Goal: Task Accomplishment & Management: Complete application form

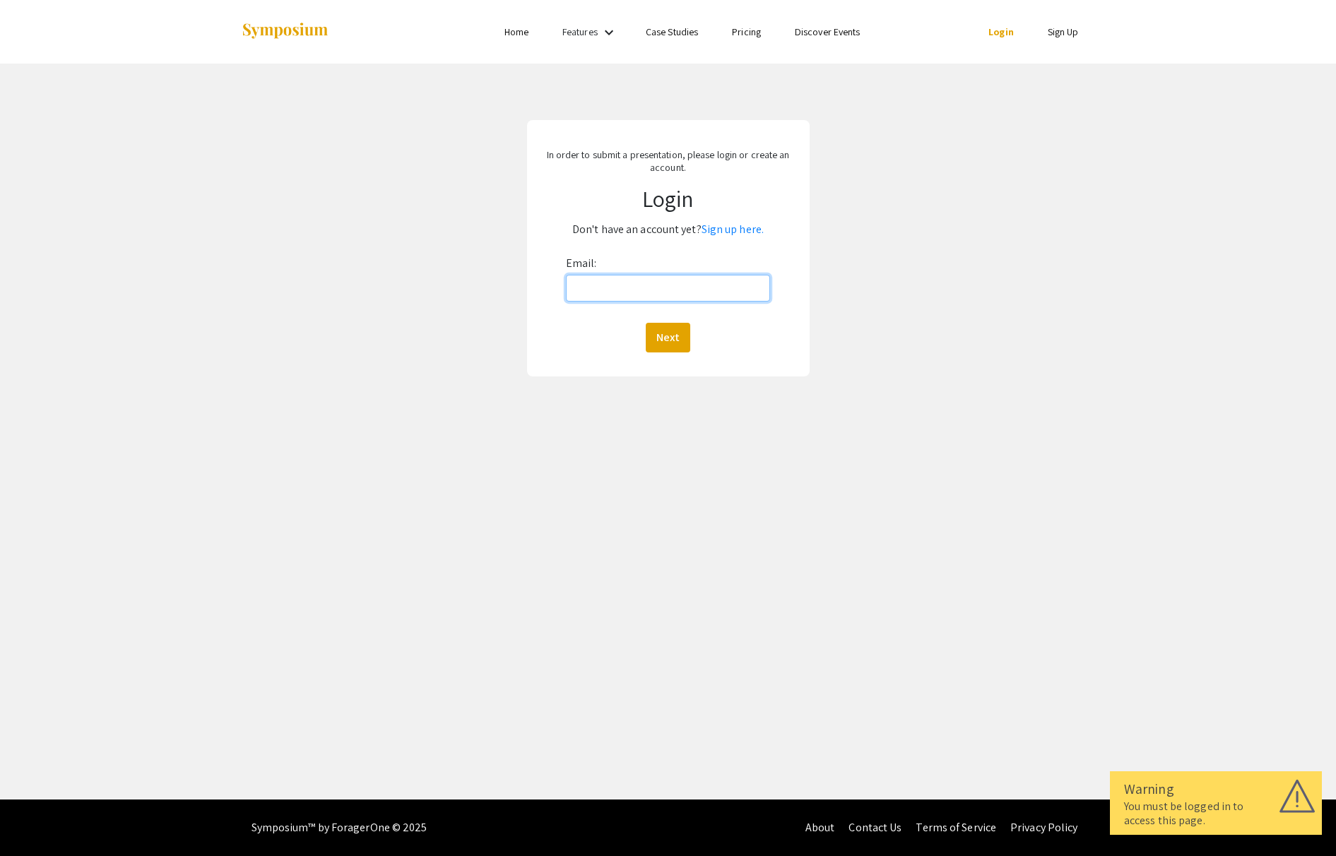
click at [643, 291] on input "Email:" at bounding box center [668, 288] width 205 height 27
type input "[EMAIL_ADDRESS][DOMAIN_NAME]"
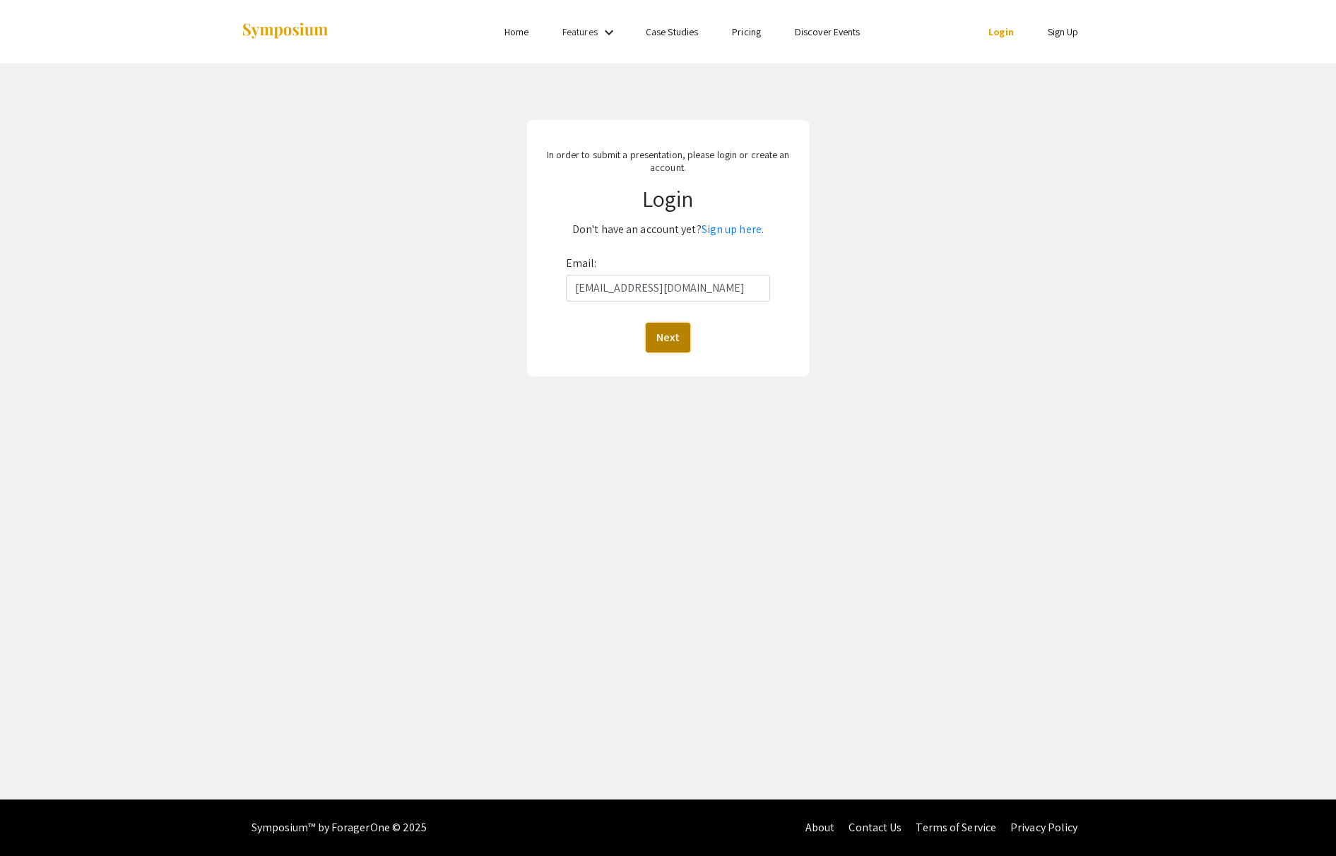
click at [665, 330] on button "Next" at bounding box center [668, 338] width 45 height 30
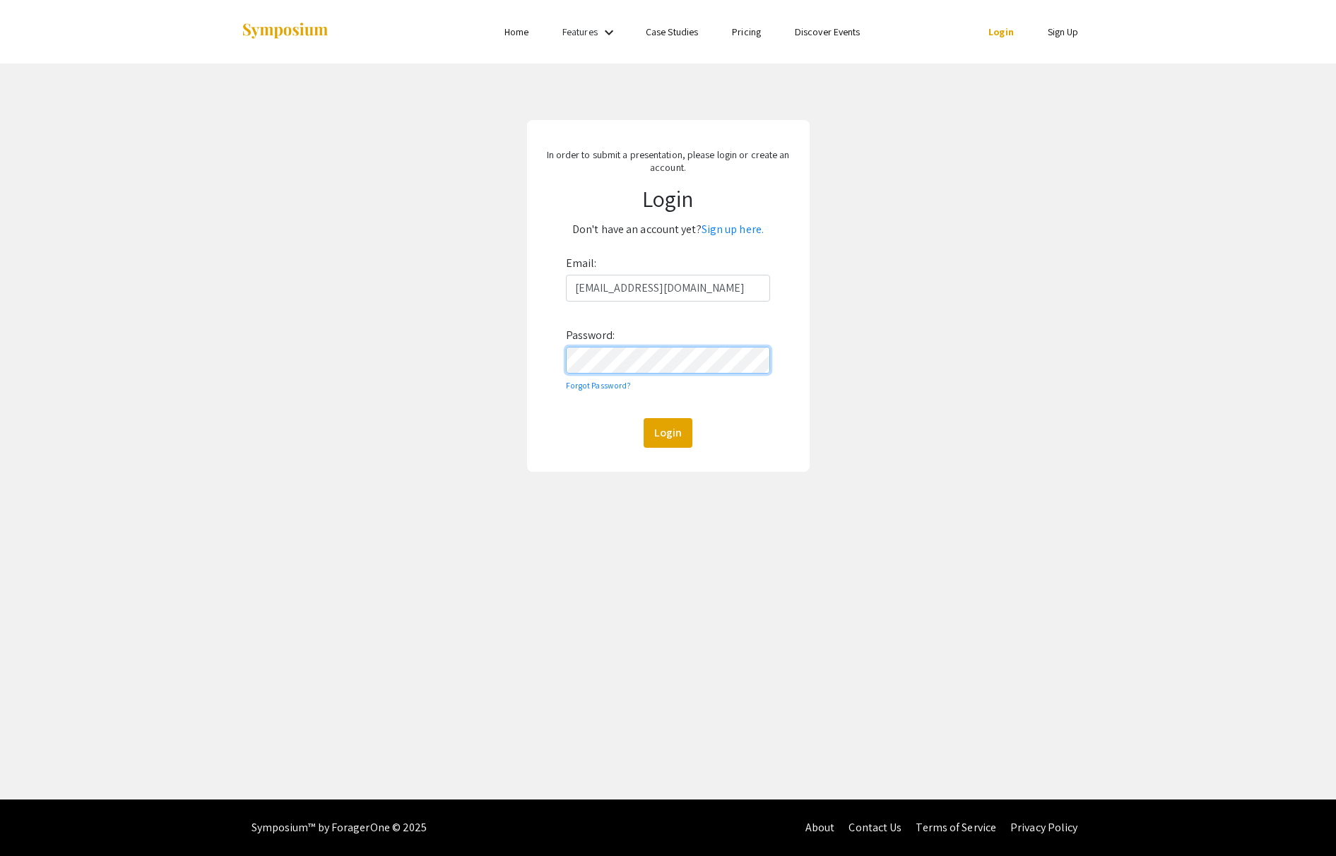
click at [644, 418] on button "Login" at bounding box center [668, 433] width 49 height 30
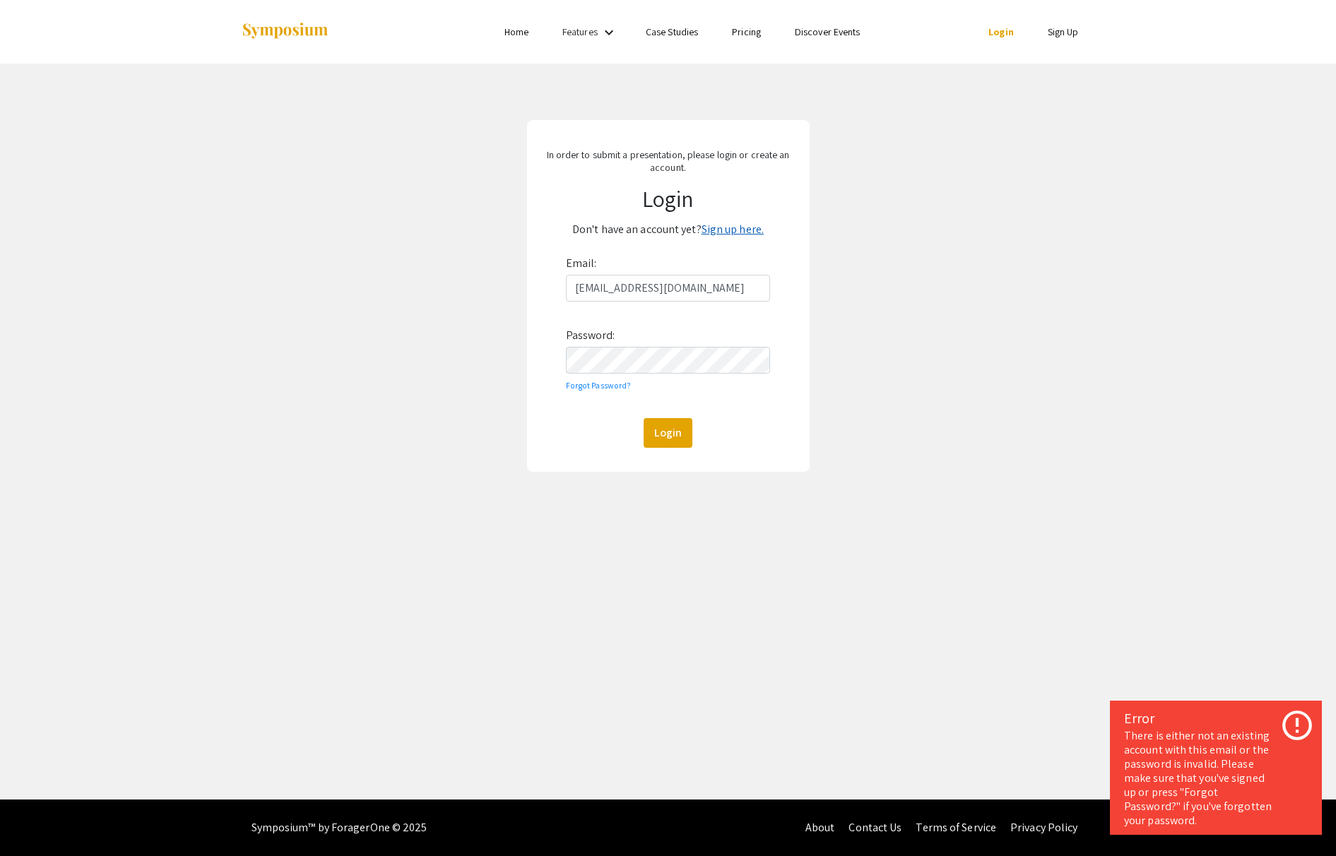
click at [744, 230] on link "Sign up here." at bounding box center [733, 229] width 62 height 15
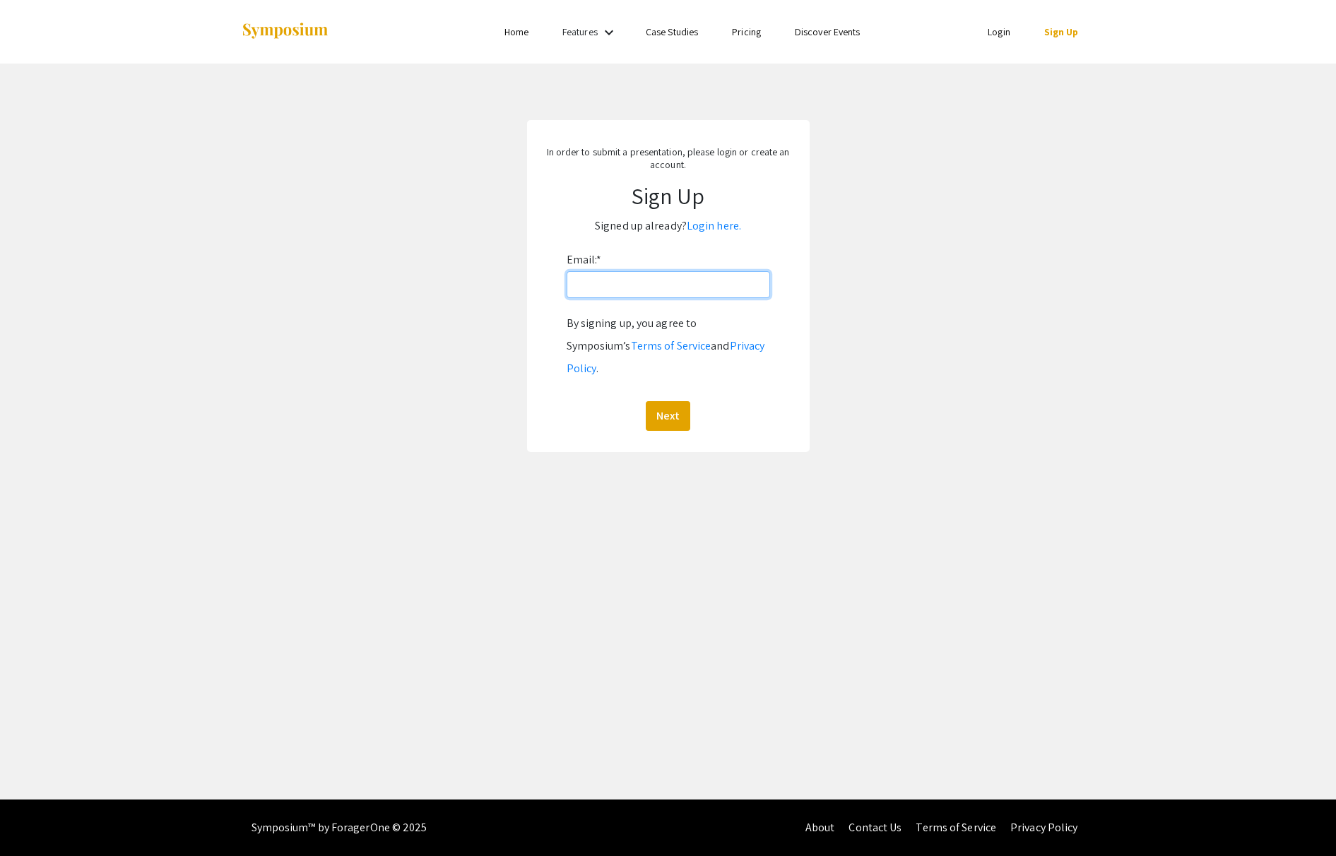
click at [733, 290] on input "Email: *" at bounding box center [669, 284] width 204 height 27
type input "[EMAIL_ADDRESS][DOMAIN_NAME]"
click at [673, 401] on button "Next" at bounding box center [668, 416] width 45 height 30
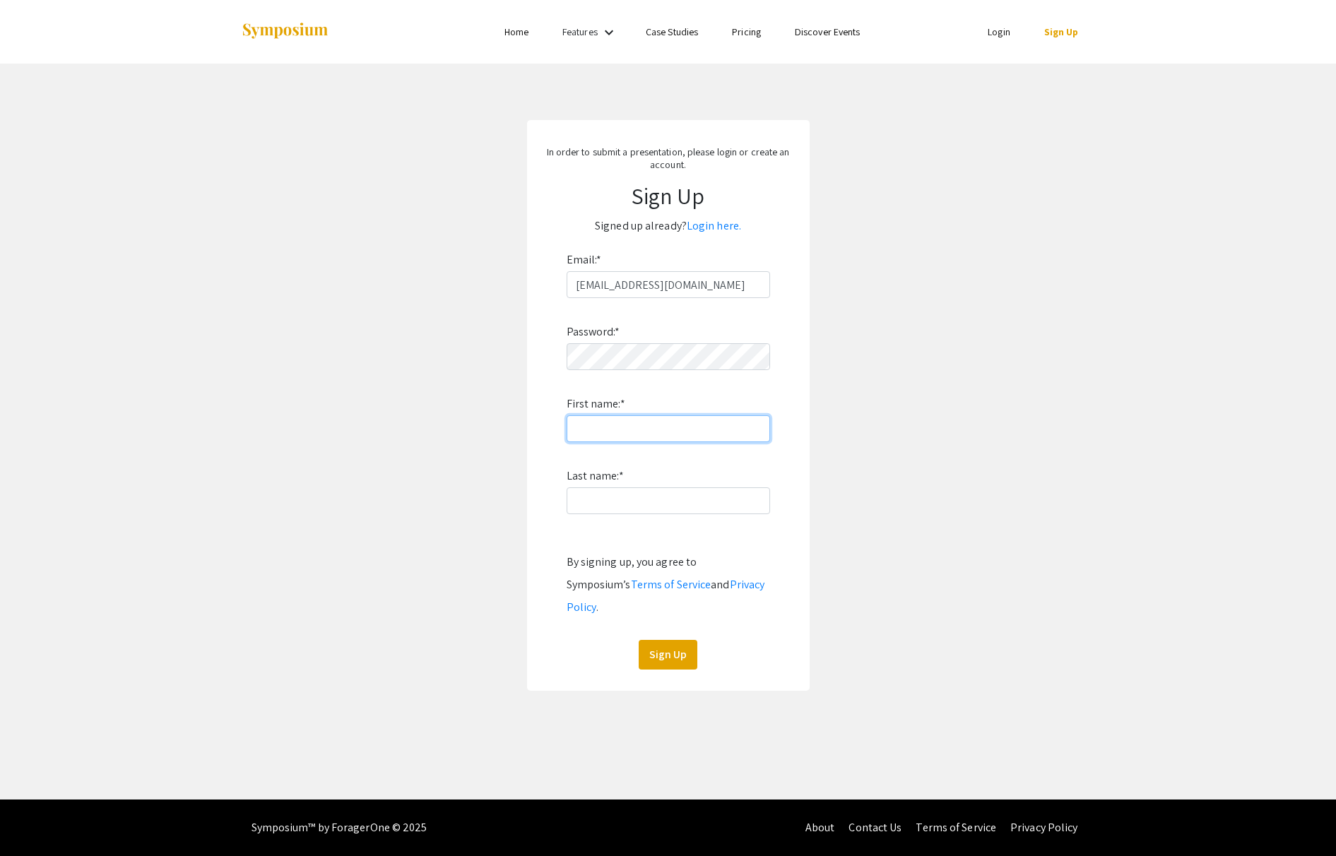
click at [611, 441] on input "First name: *" at bounding box center [669, 428] width 204 height 27
type input "[PERSON_NAME]"
drag, startPoint x: 577, startPoint y: 493, endPoint x: 556, endPoint y: 493, distance: 20.5
click at [577, 495] on input "Last name: *" at bounding box center [669, 501] width 204 height 27
type input "Seungjae"
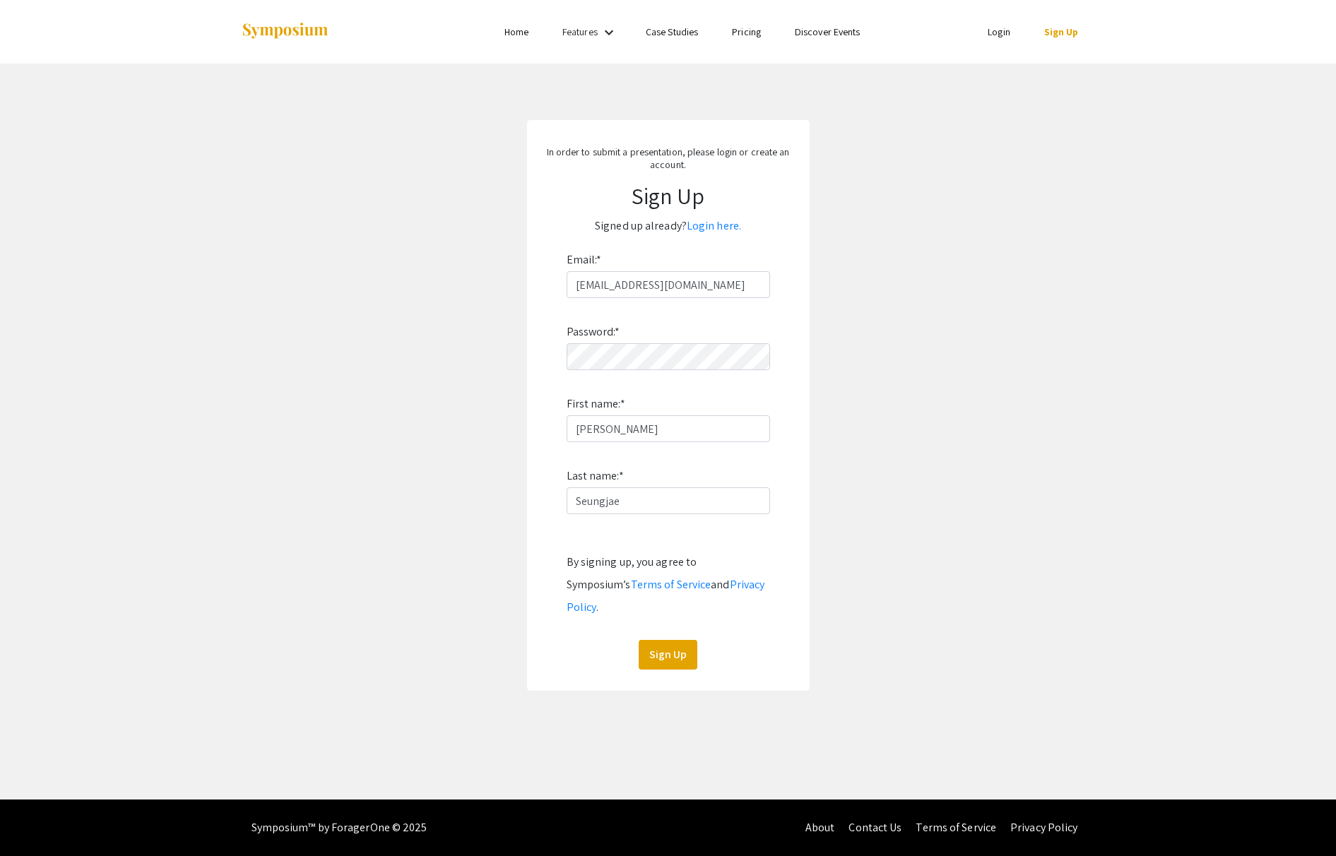
click at [864, 464] on app-signup "In order to submit a presentation, please login or create an account. Sign Up S…" at bounding box center [668, 405] width 1336 height 571
click at [671, 640] on button "Sign Up" at bounding box center [668, 655] width 59 height 30
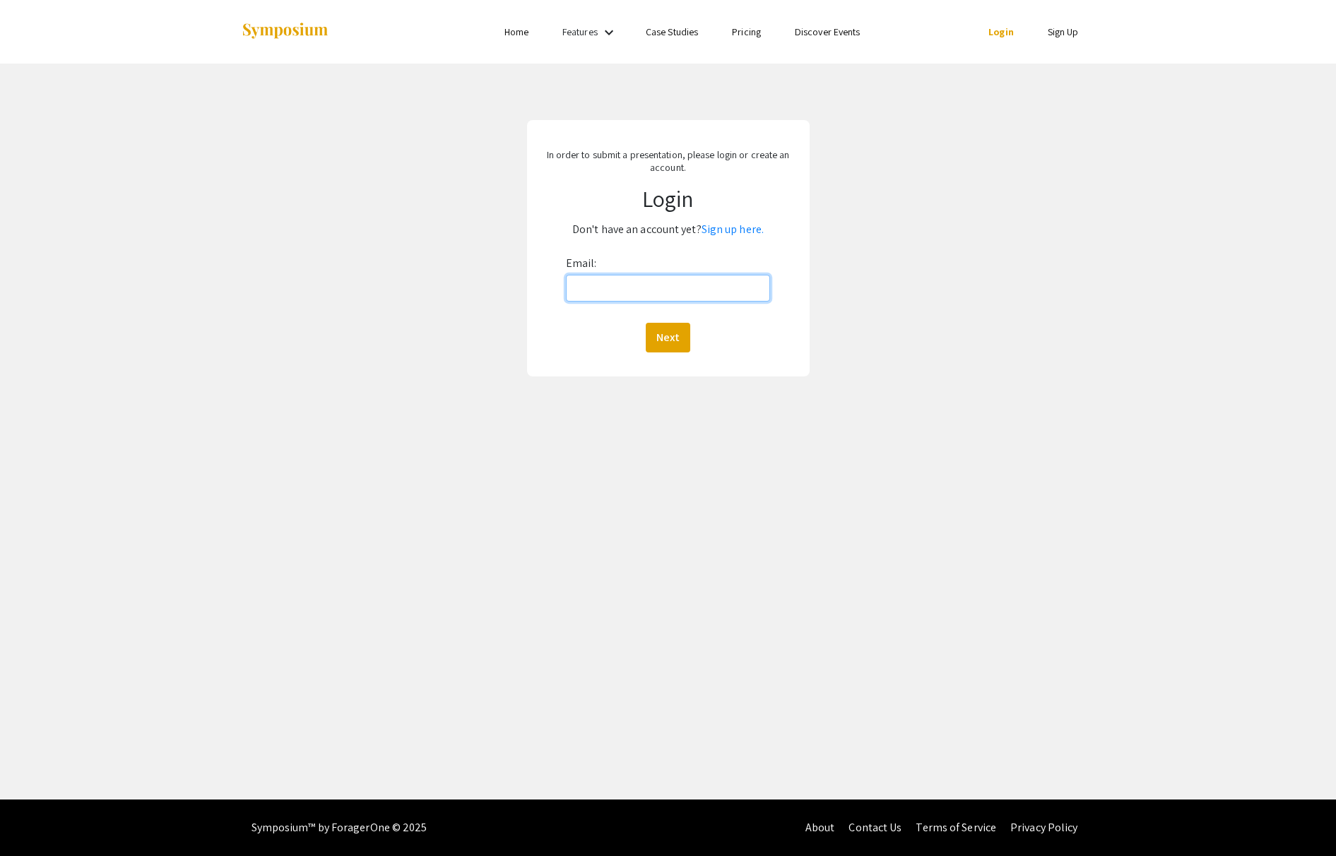
click at [717, 288] on input "Email:" at bounding box center [668, 288] width 205 height 27
type input "[EMAIL_ADDRESS][DOMAIN_NAME]"
click at [654, 339] on button "Next" at bounding box center [668, 338] width 45 height 30
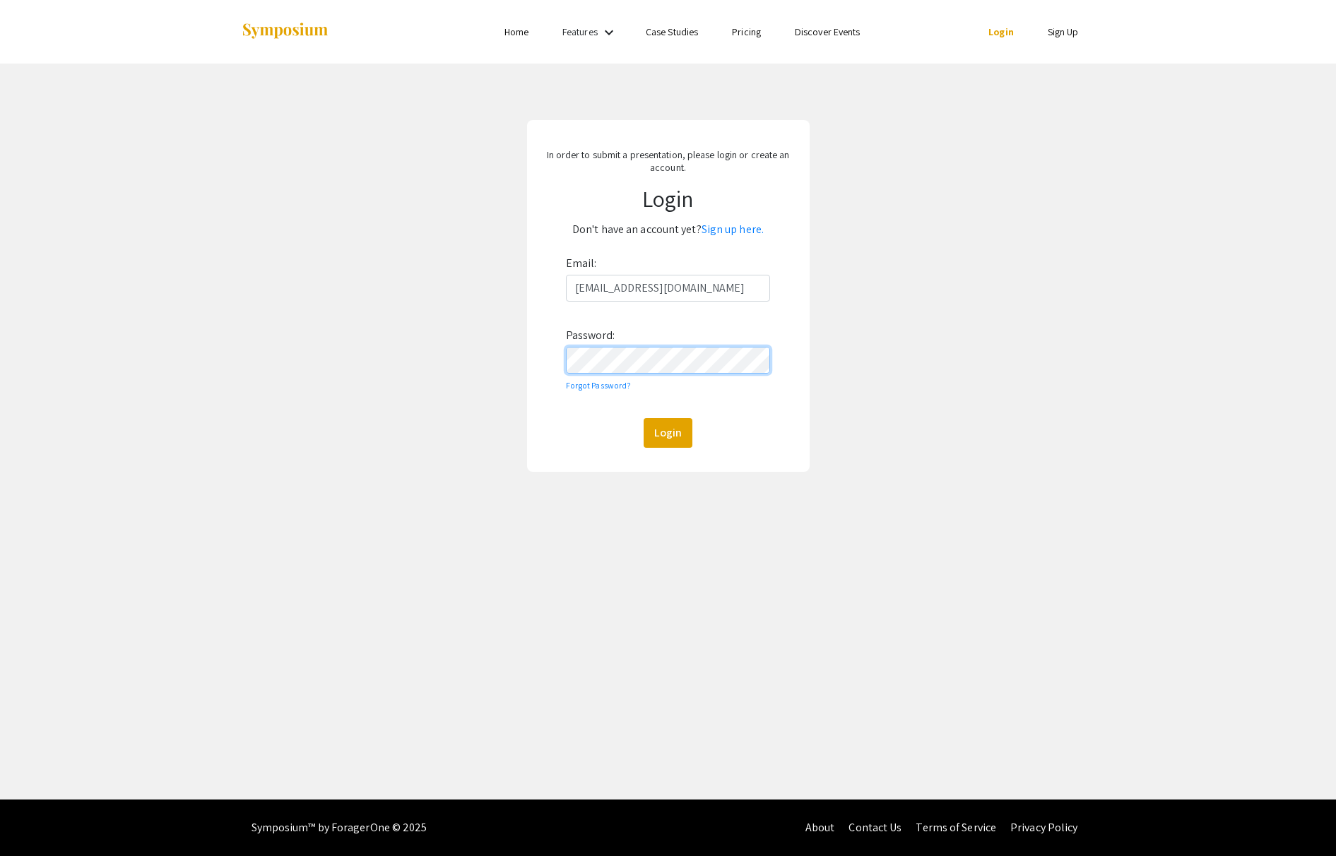
click at [644, 418] on button "Login" at bounding box center [668, 433] width 49 height 30
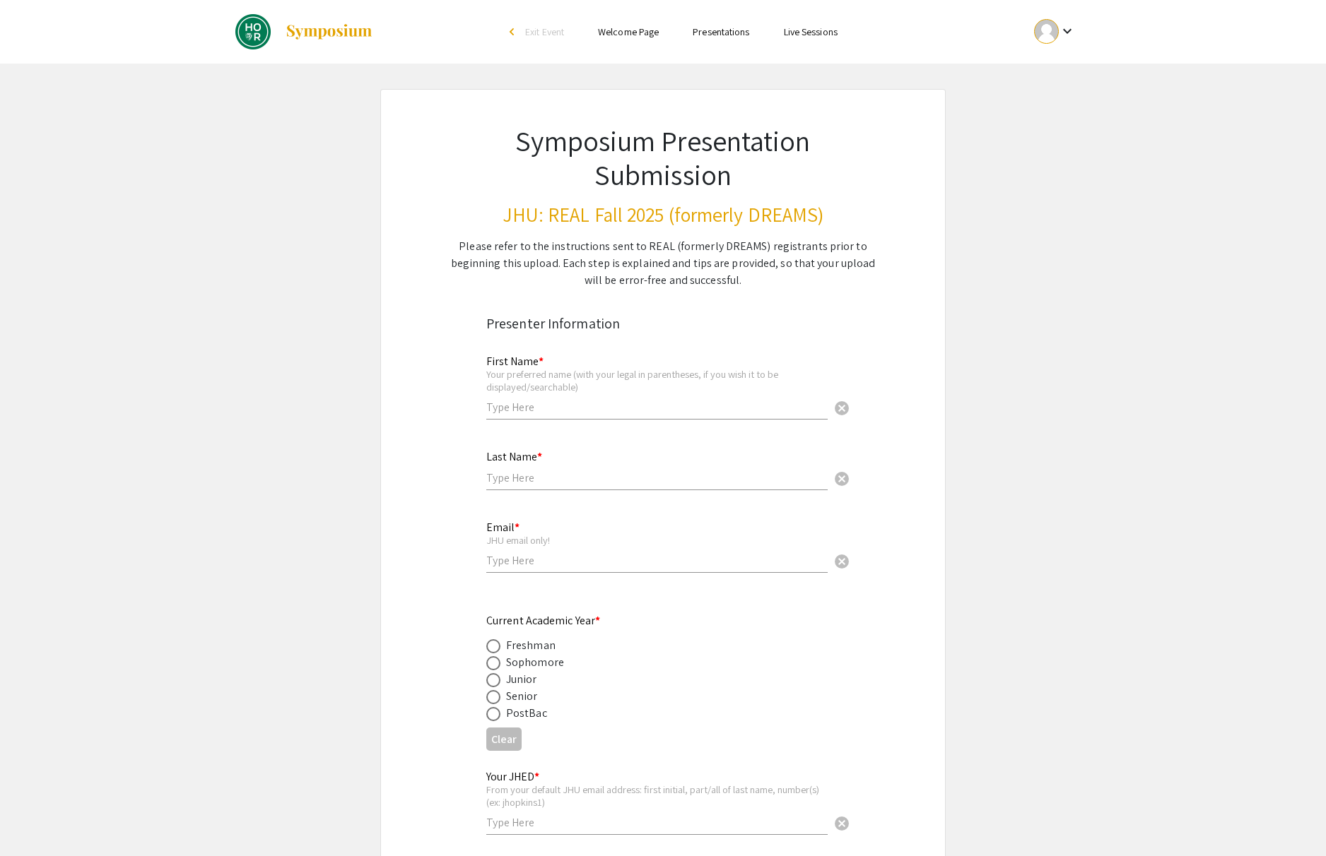
click at [740, 409] on input "text" at bounding box center [656, 407] width 341 height 15
type input "[PERSON_NAME]"
click at [502, 476] on input "text" at bounding box center [656, 478] width 341 height 15
type input "Seungjae"
click at [500, 565] on input "email" at bounding box center [656, 560] width 341 height 15
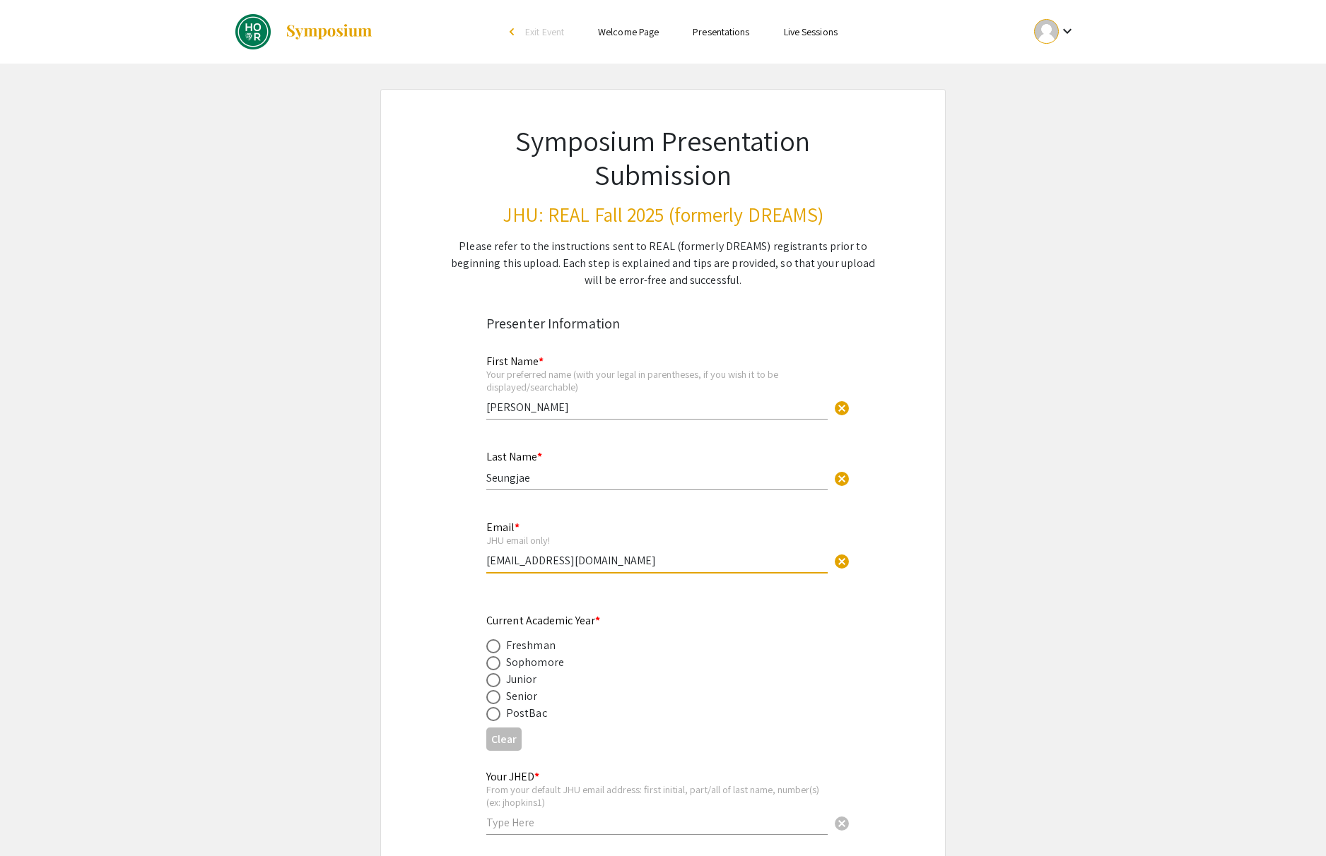
type input "[EMAIL_ADDRESS][DOMAIN_NAME]"
click at [493, 692] on span at bounding box center [493, 697] width 14 height 14
click at [493, 692] on input "radio" at bounding box center [493, 697] width 14 height 14
radio input "true"
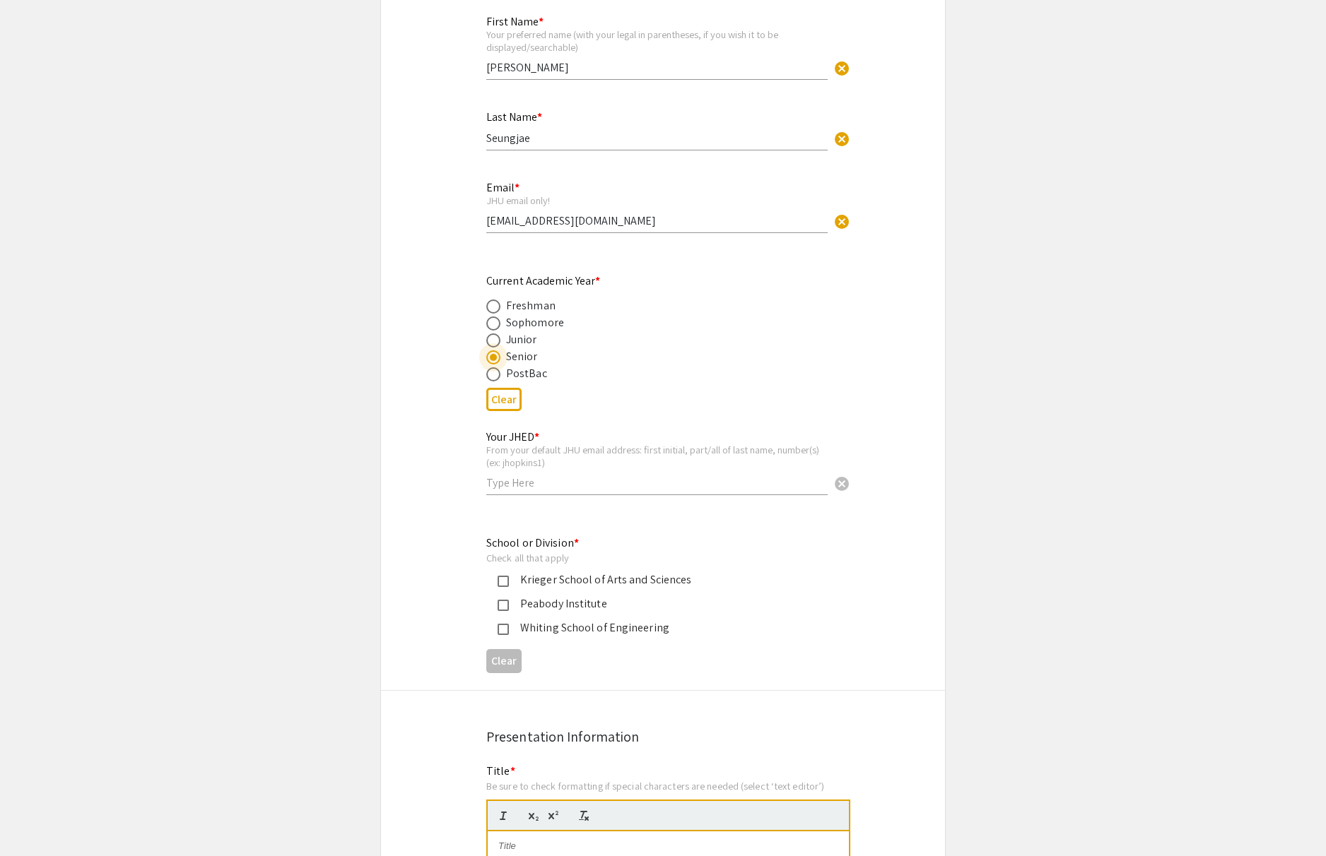
scroll to position [353, 0]
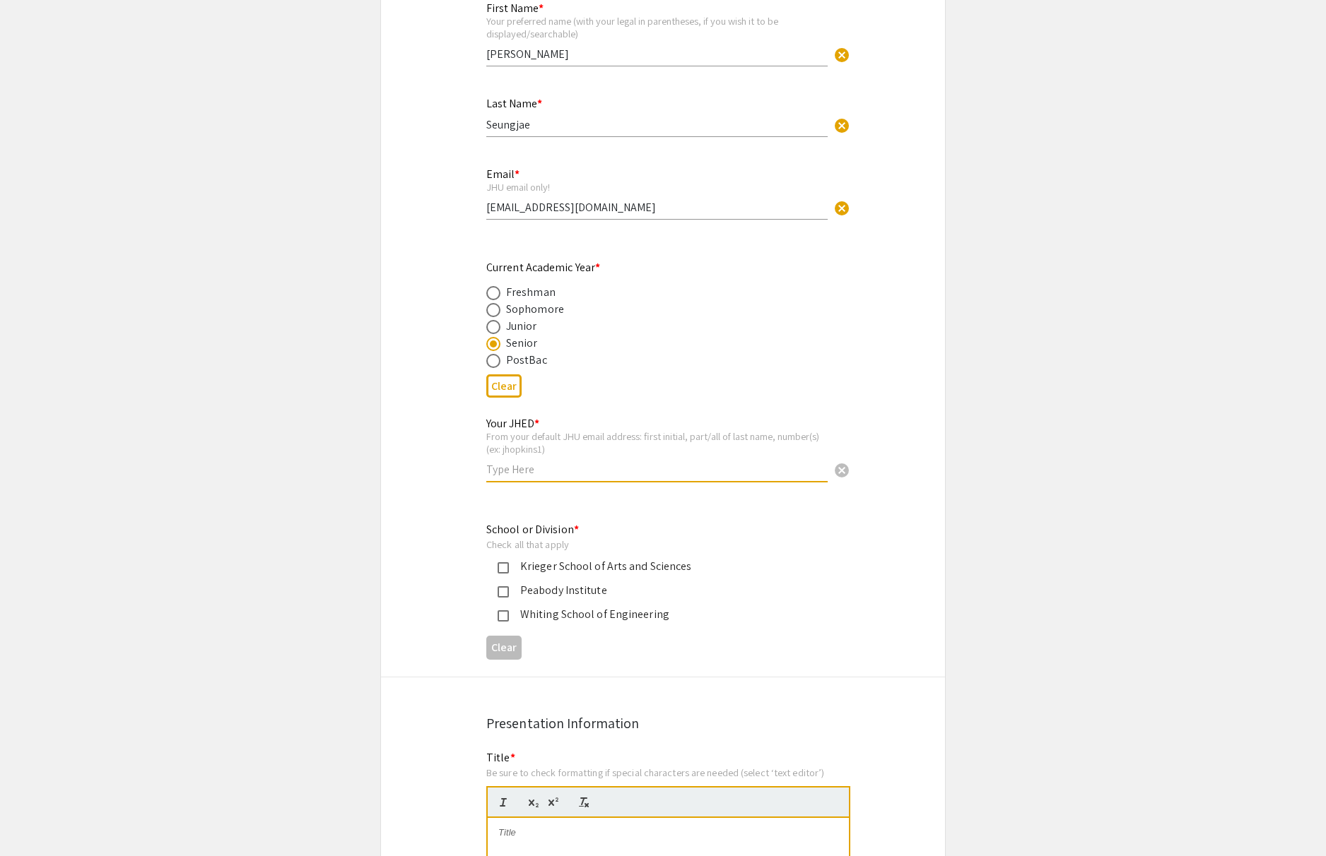
click at [505, 476] on input "text" at bounding box center [656, 469] width 341 height 15
type input "skim507"
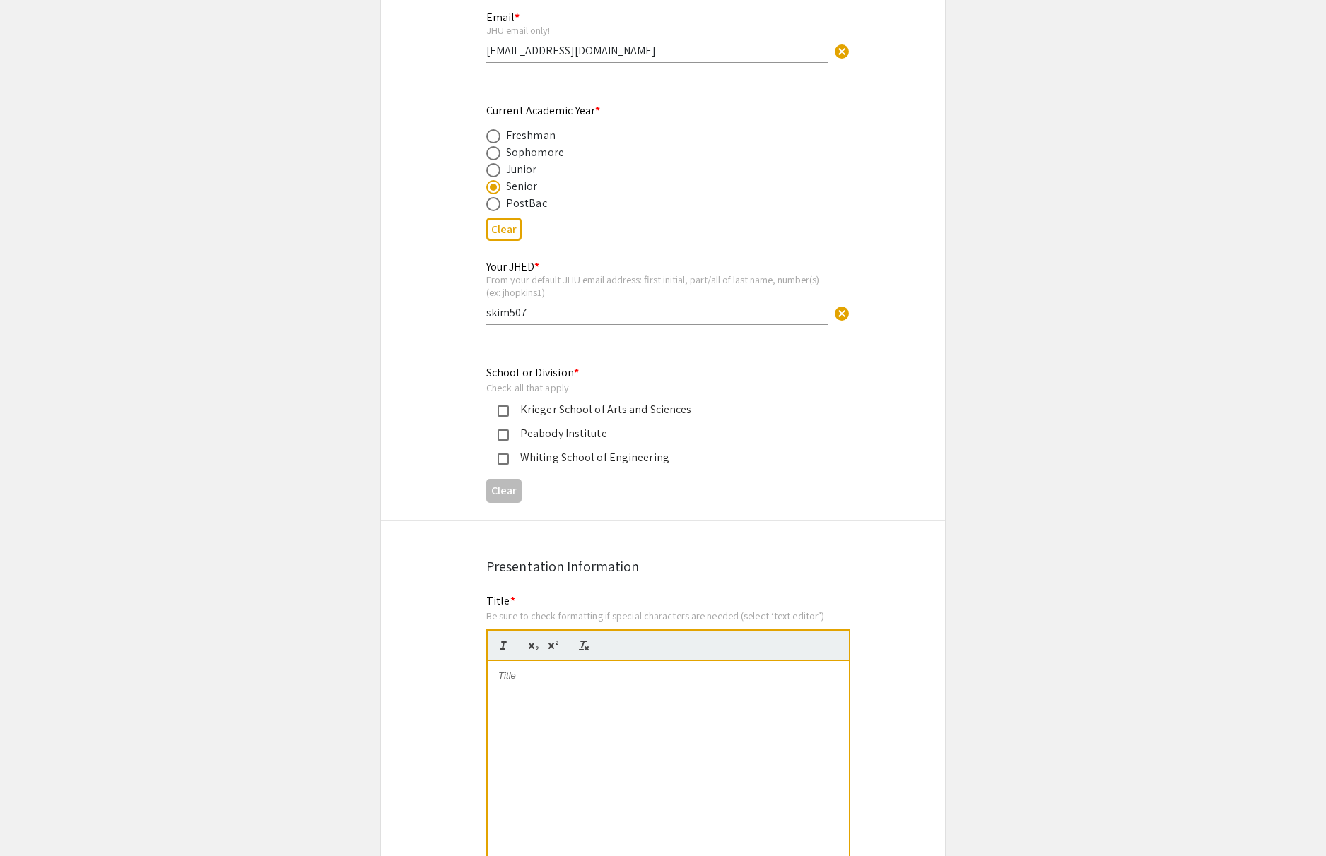
scroll to position [517, 0]
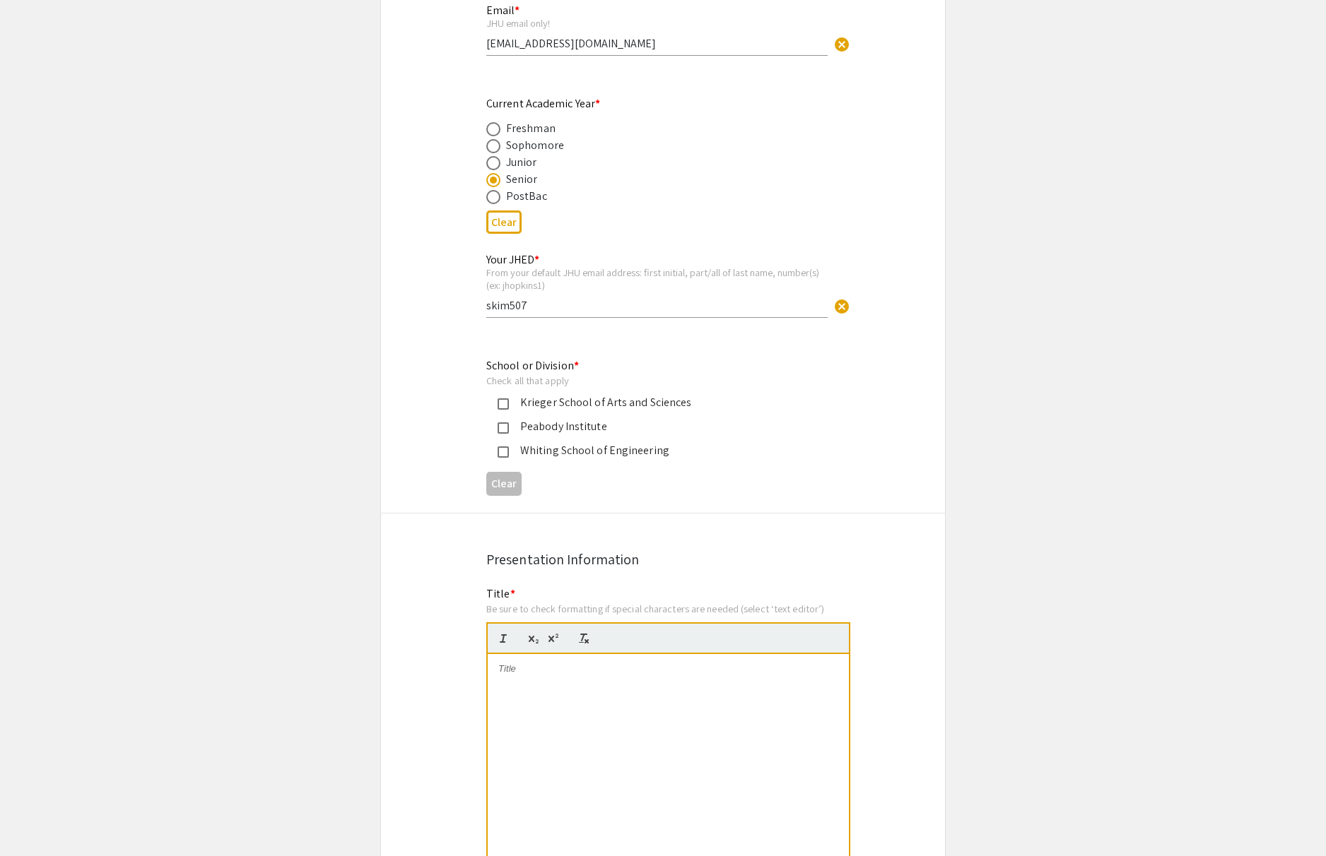
click at [505, 408] on mat-pseudo-checkbox at bounding box center [502, 404] width 11 height 11
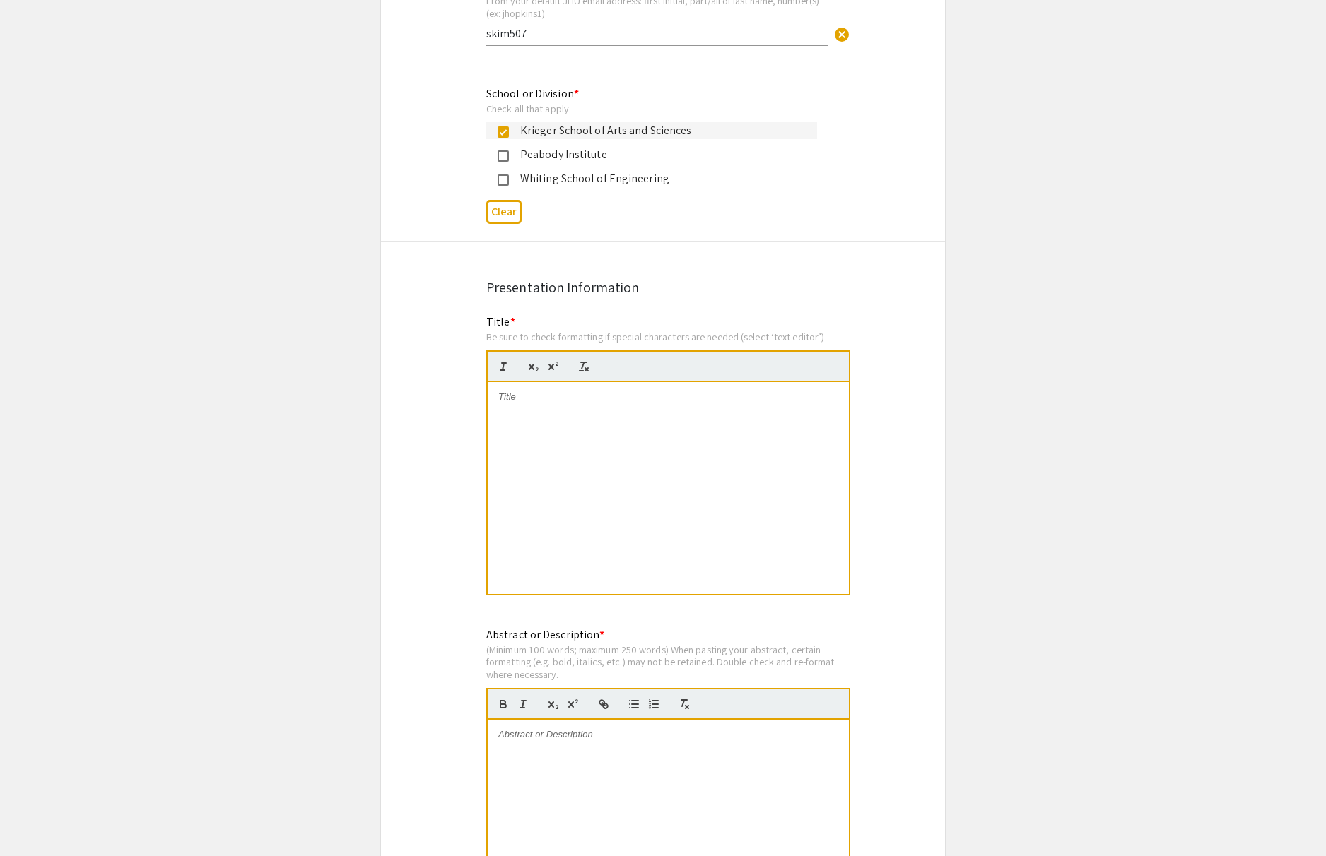
scroll to position [873, 0]
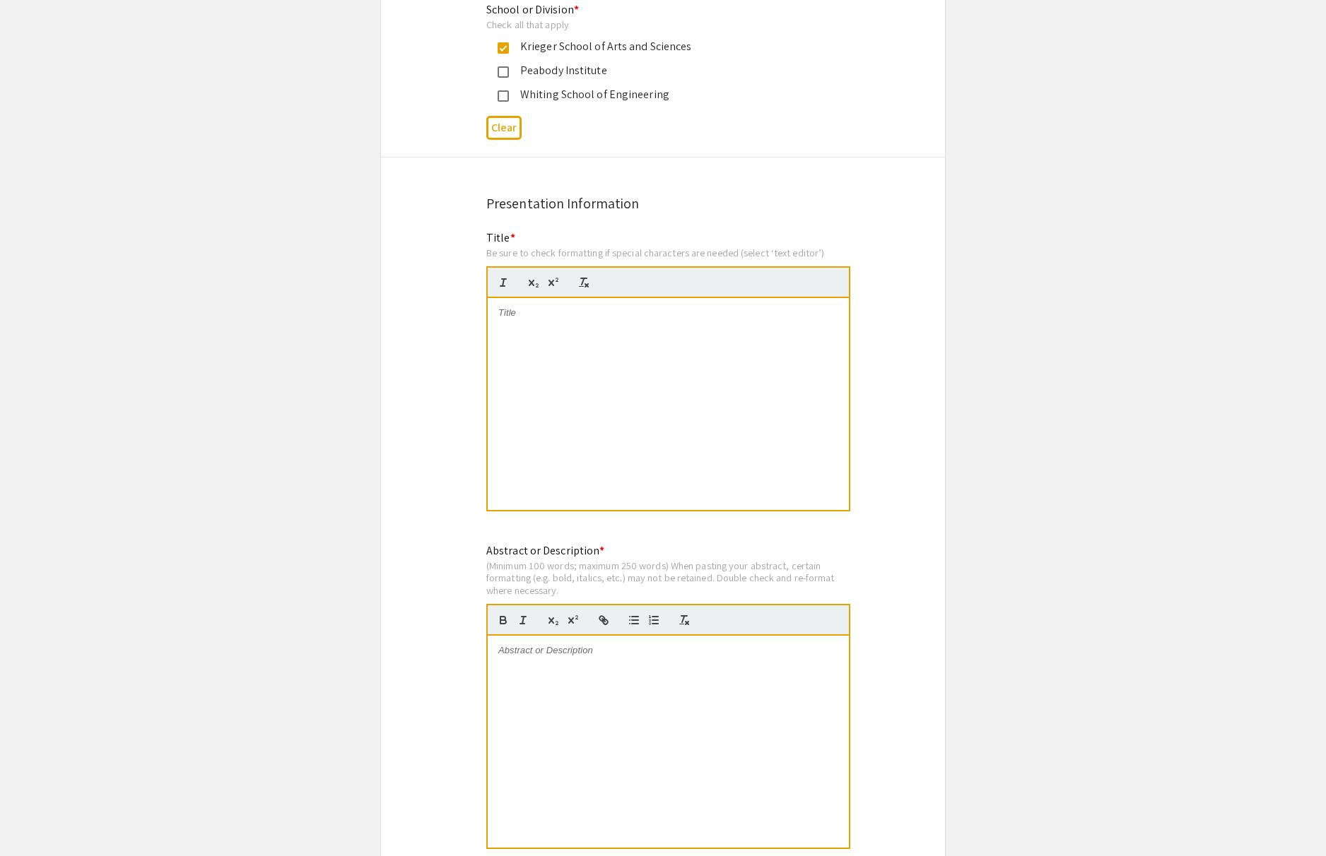
click at [664, 348] on div at bounding box center [668, 404] width 361 height 212
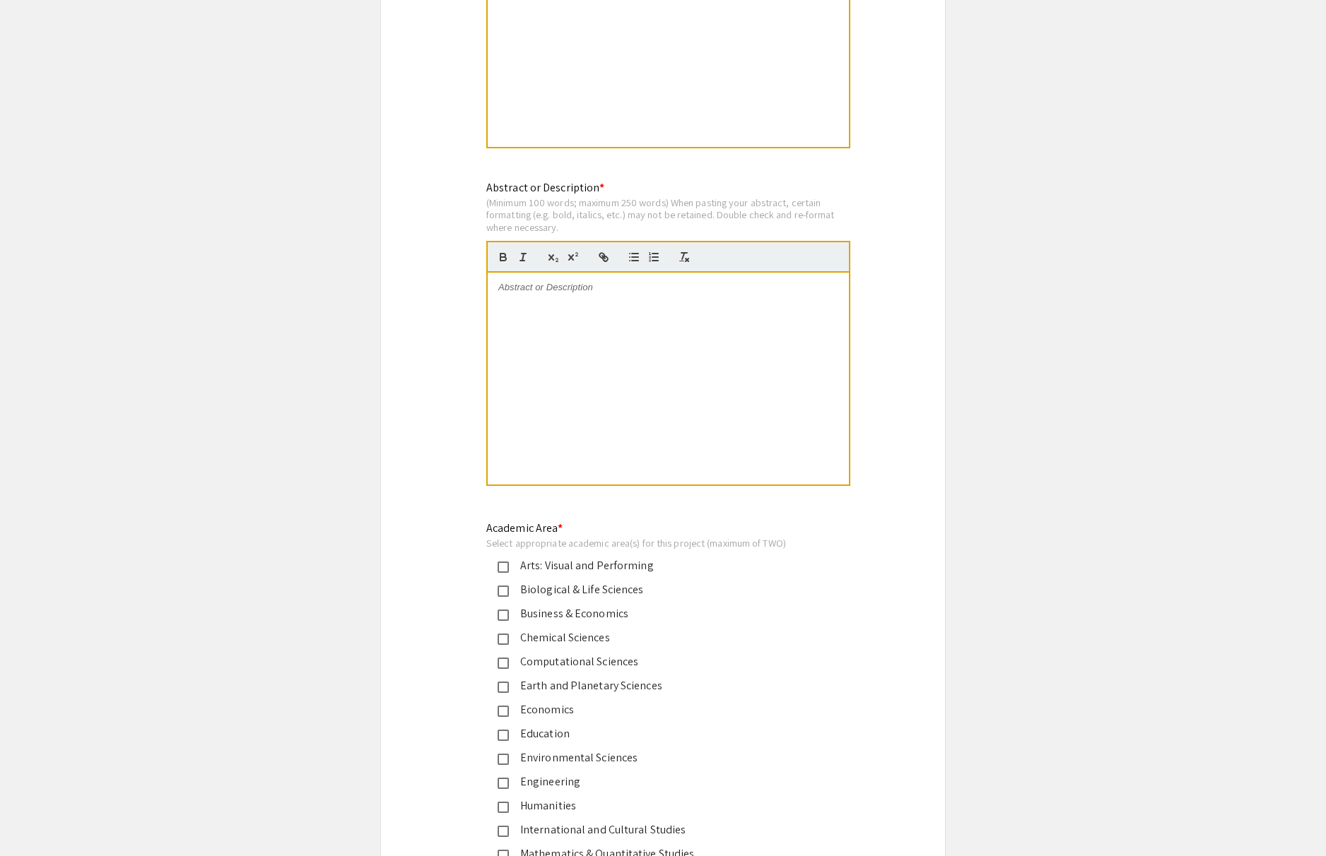
scroll to position [1443, 0]
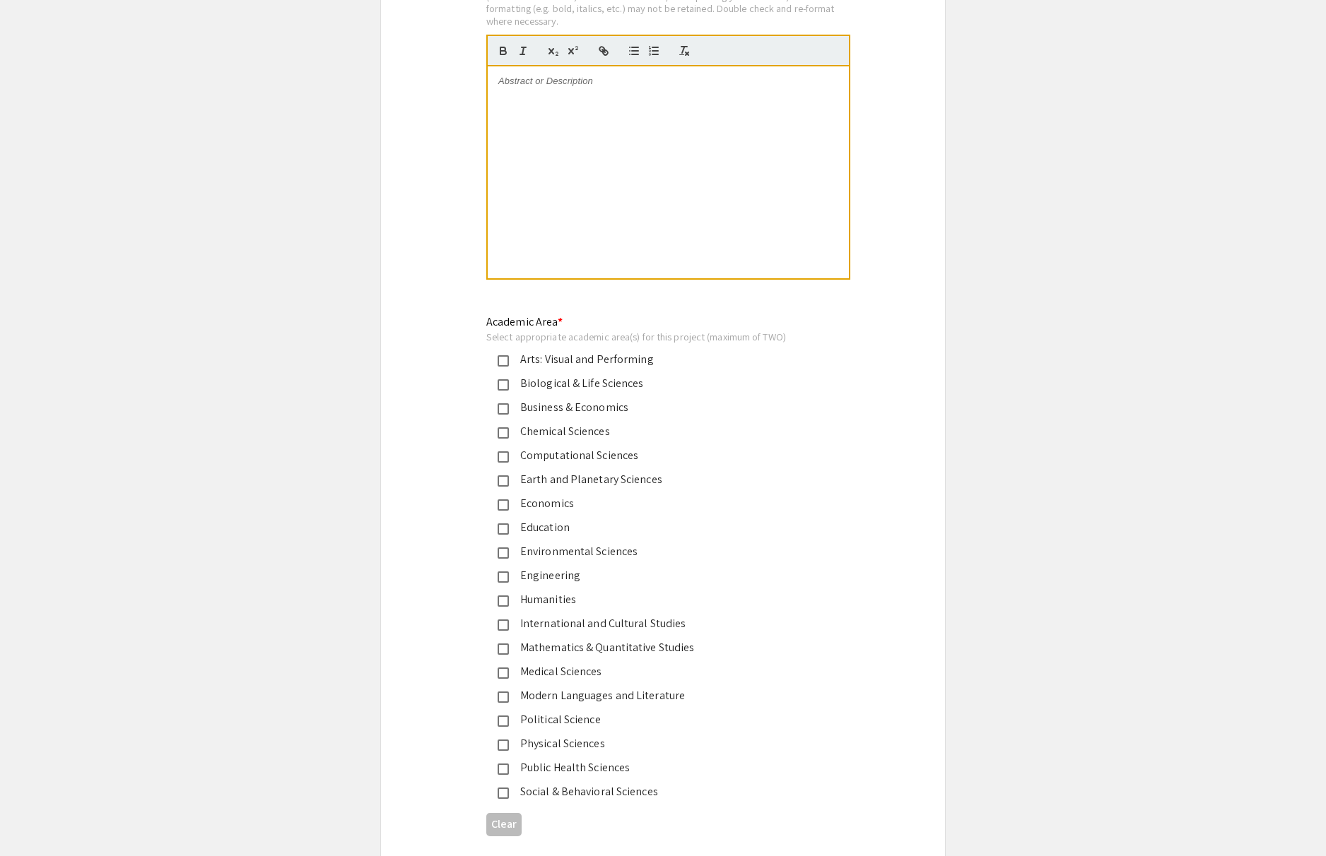
click at [680, 161] on div at bounding box center [668, 172] width 361 height 212
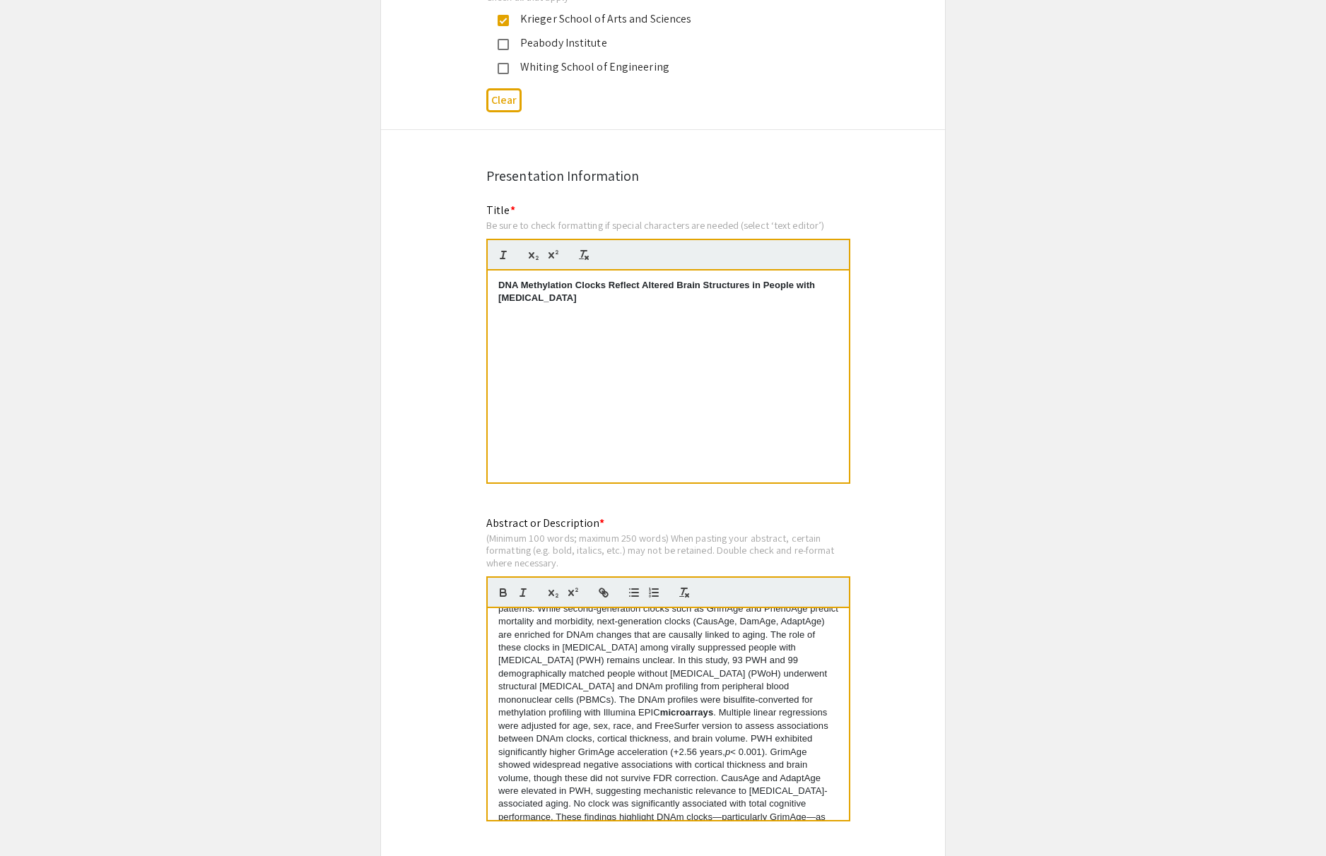
scroll to position [79, 0]
click at [660, 661] on strong "microarrays" at bounding box center [687, 661] width 54 height 11
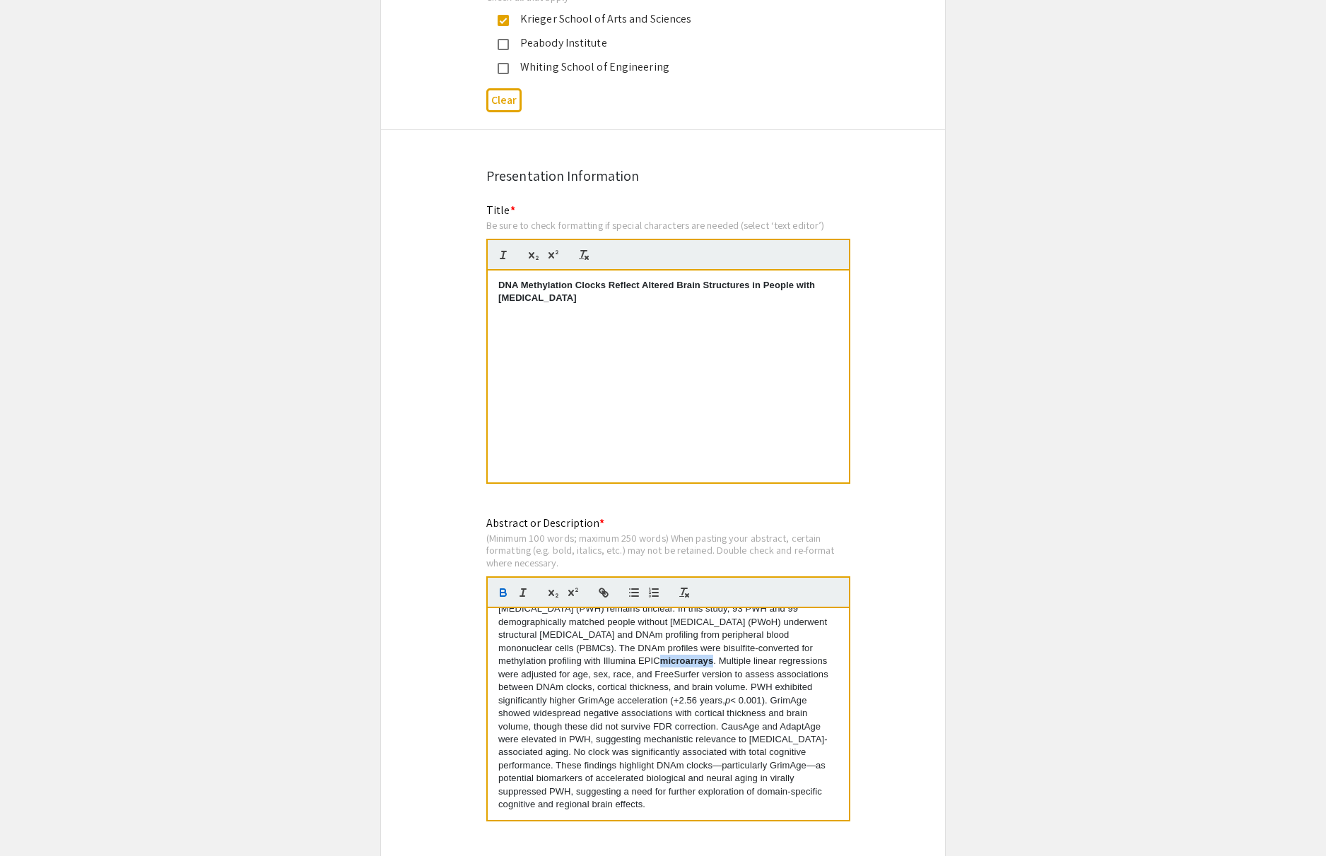
click at [660, 661] on strong "microarrays" at bounding box center [687, 661] width 54 height 11
drag, startPoint x: 950, startPoint y: 645, endPoint x: 933, endPoint y: 651, distance: 18.5
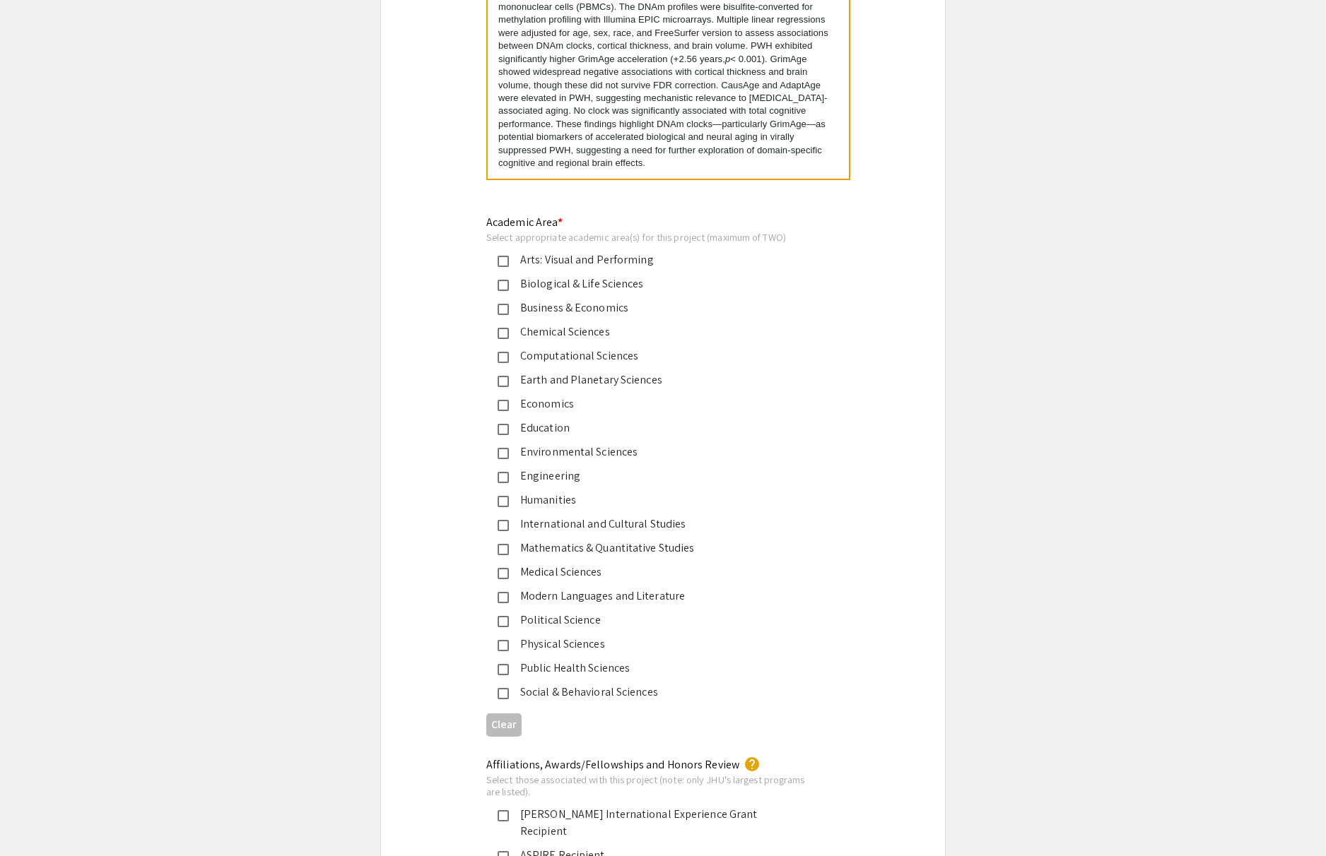
scroll to position [1545, 0]
click at [497, 283] on mat-pseudo-checkbox at bounding box center [502, 283] width 11 height 11
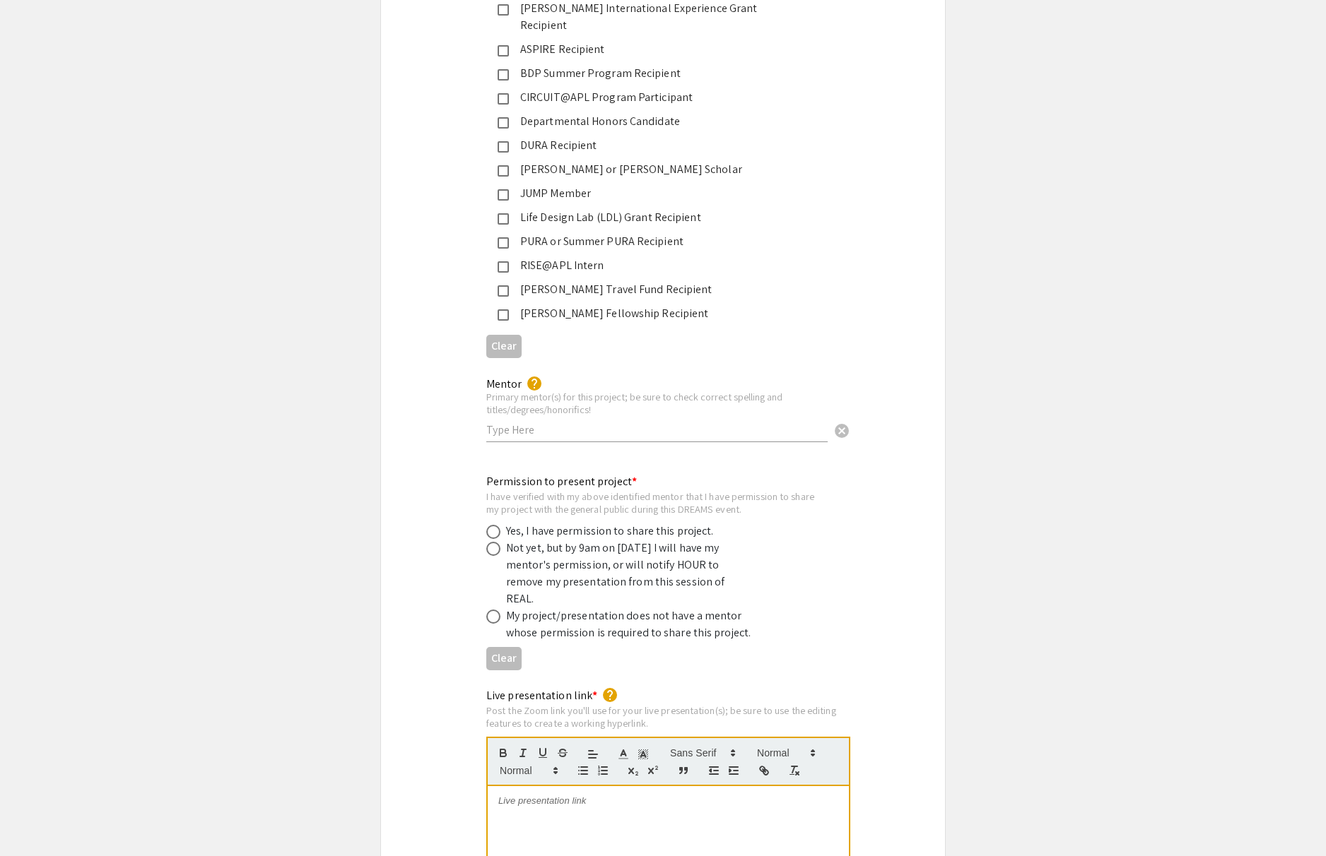
scroll to position [2350, 0]
click at [497, 524] on span at bounding box center [493, 531] width 14 height 14
click at [497, 524] on input "radio" at bounding box center [493, 531] width 14 height 14
radio input "true"
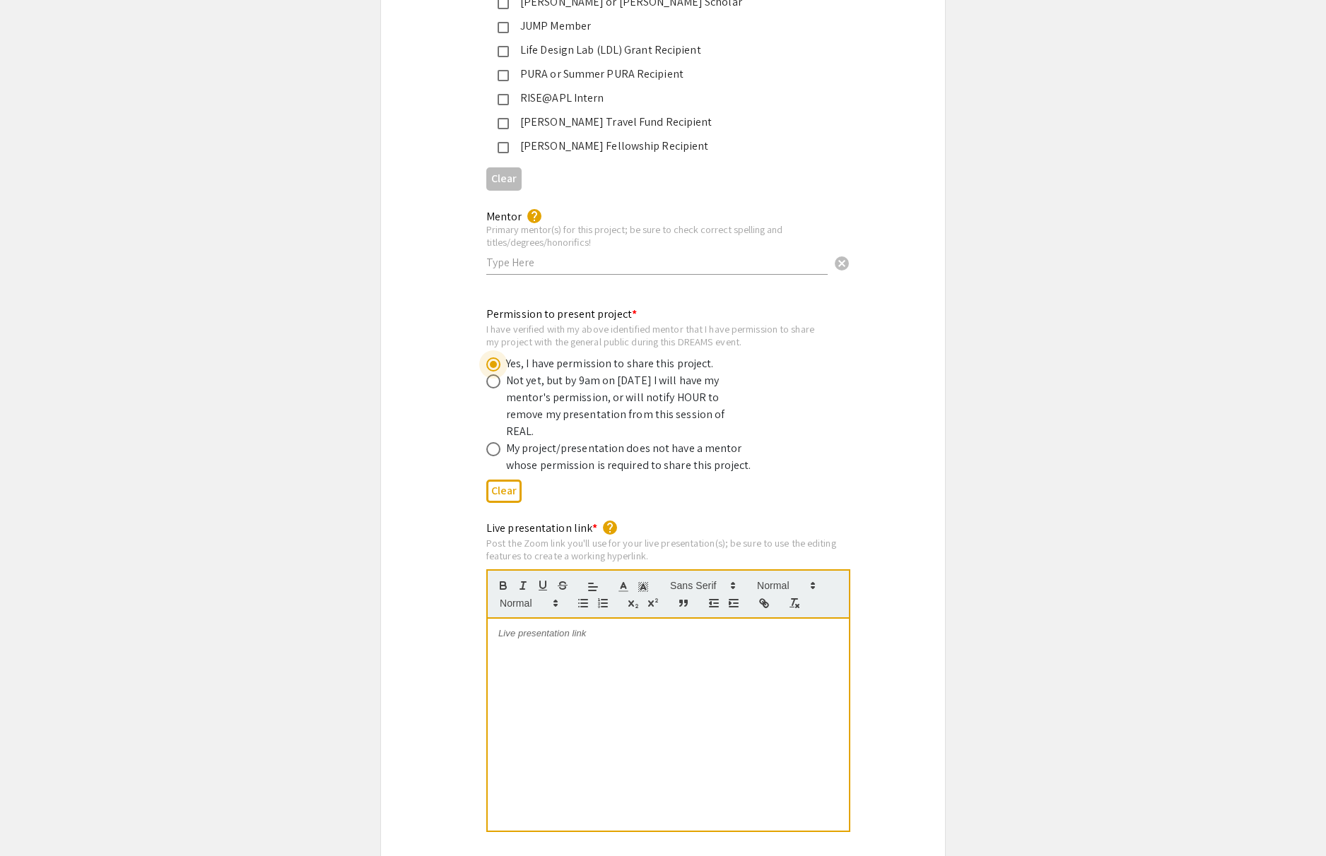
scroll to position [2490, 0]
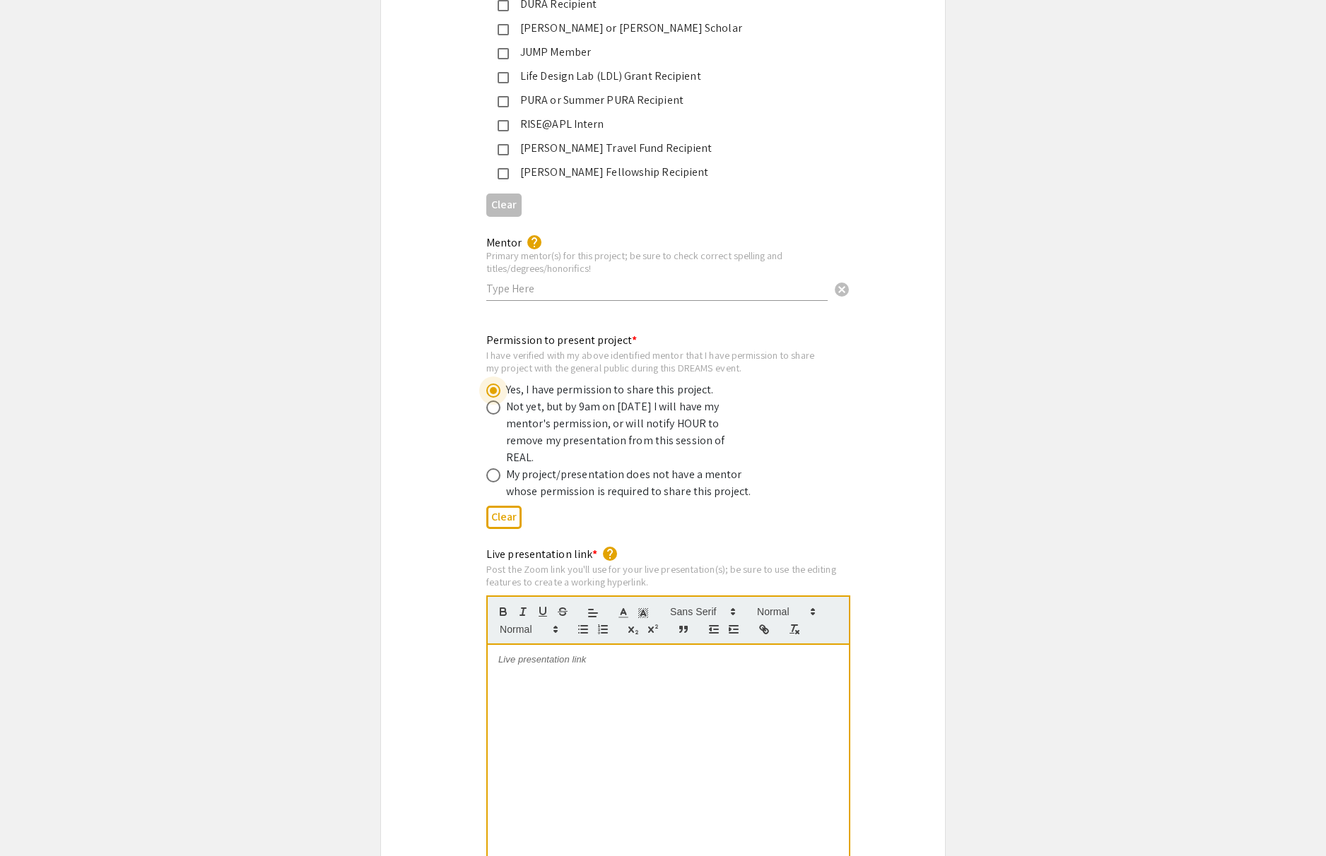
click at [579, 671] on div at bounding box center [668, 751] width 361 height 212
click at [625, 281] on input "text" at bounding box center [656, 288] width 341 height 15
drag, startPoint x: 746, startPoint y: 627, endPoint x: 467, endPoint y: 615, distance: 279.4
click at [467, 615] on div "Live presentation link * help Post the Zoom link you'll use for your live prese…" at bounding box center [663, 712] width 564 height 332
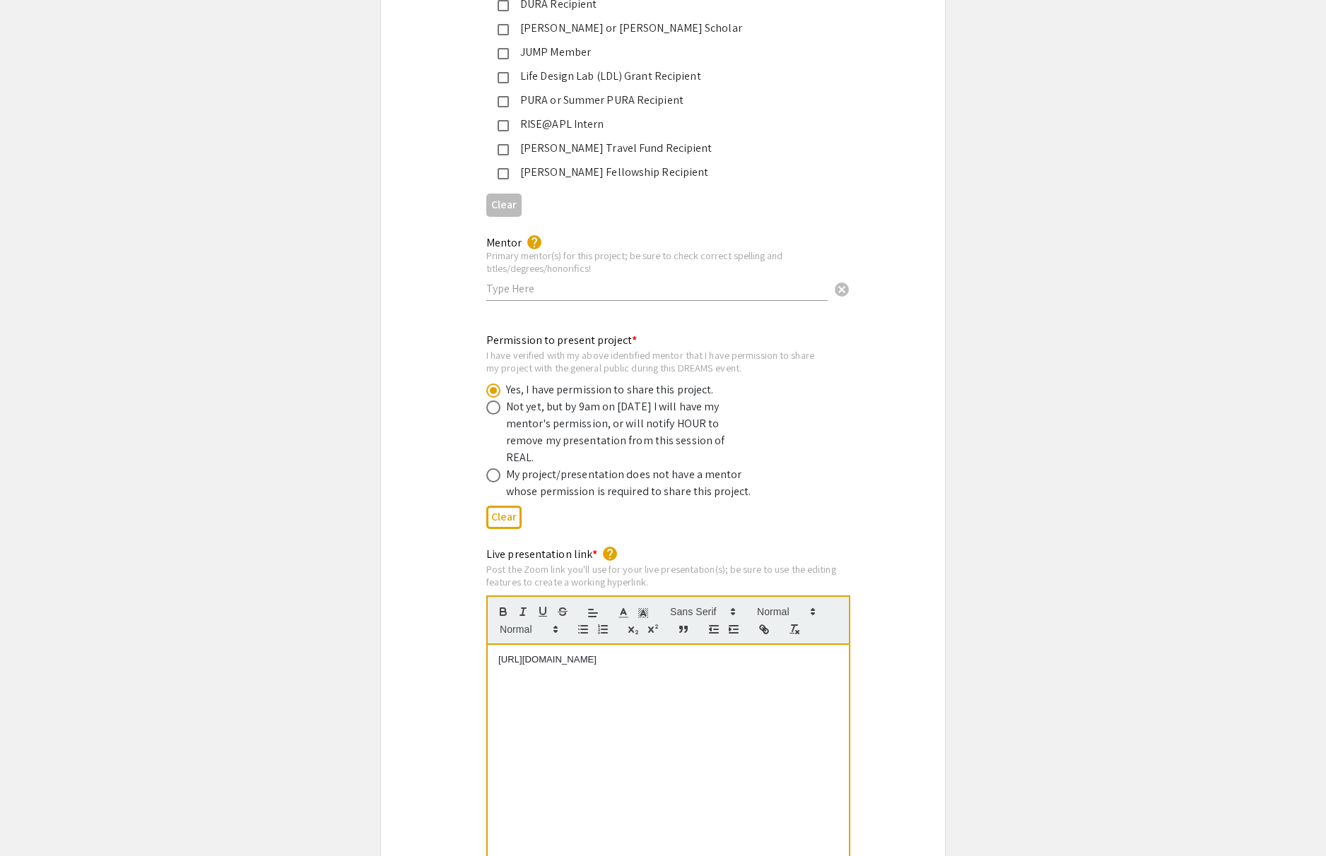
click at [622, 281] on input "text" at bounding box center [656, 288] width 341 height 15
paste input "[PERSON_NAME], PhD"
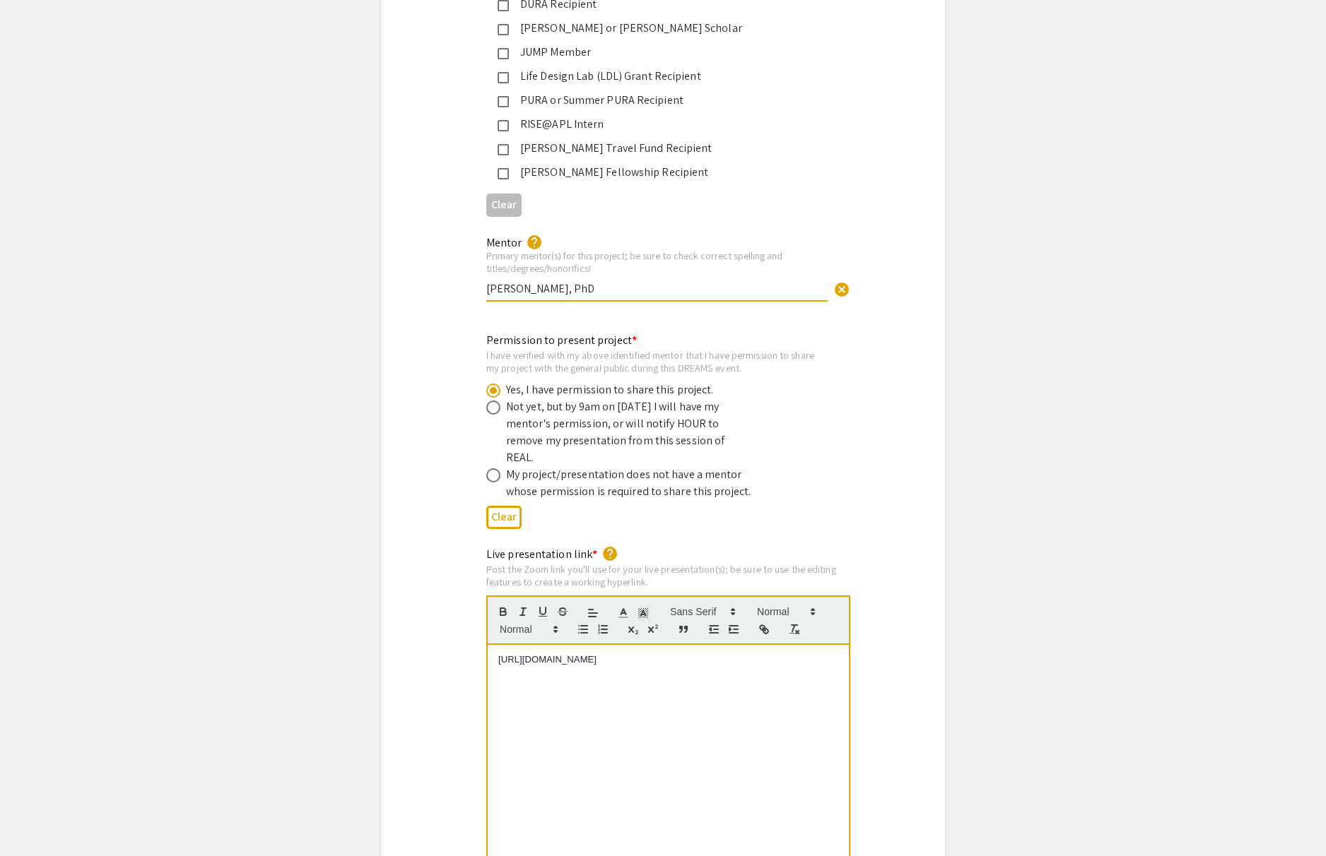
drag, startPoint x: 597, startPoint y: 266, endPoint x: 467, endPoint y: 269, distance: 130.1
click at [467, 269] on div "Mentor help Primary mentor(s) for this project; be sure to check correct spelli…" at bounding box center [663, 276] width 564 height 84
drag, startPoint x: 489, startPoint y: 275, endPoint x: 593, endPoint y: 279, distance: 104.0
click at [593, 281] on input "[PERSON_NAME], PhD" at bounding box center [656, 288] width 341 height 15
paste input "[PERSON_NAME]"
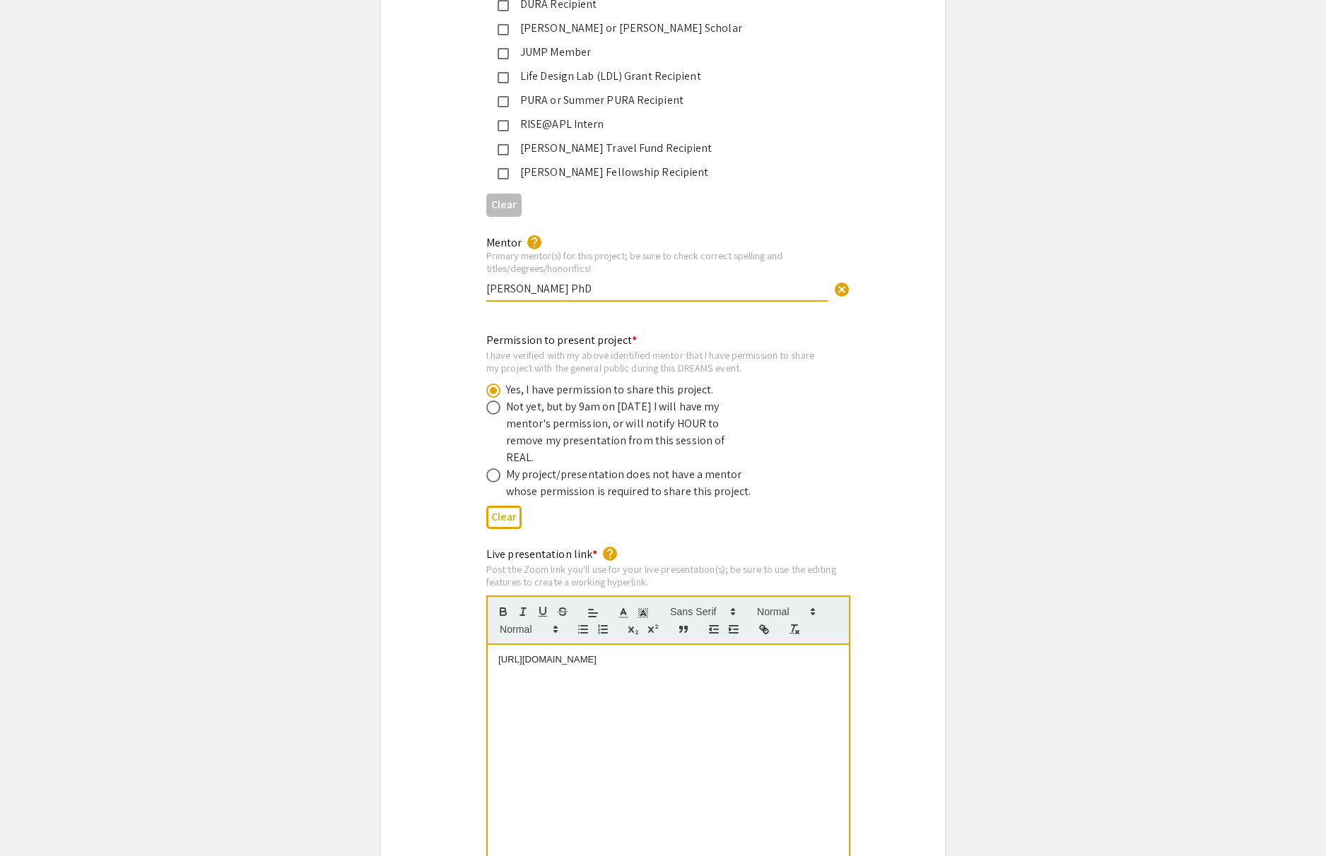
click at [570, 281] on input "[PERSON_NAME] PhD" at bounding box center [656, 288] width 341 height 15
type input "[PERSON_NAME], PhD"
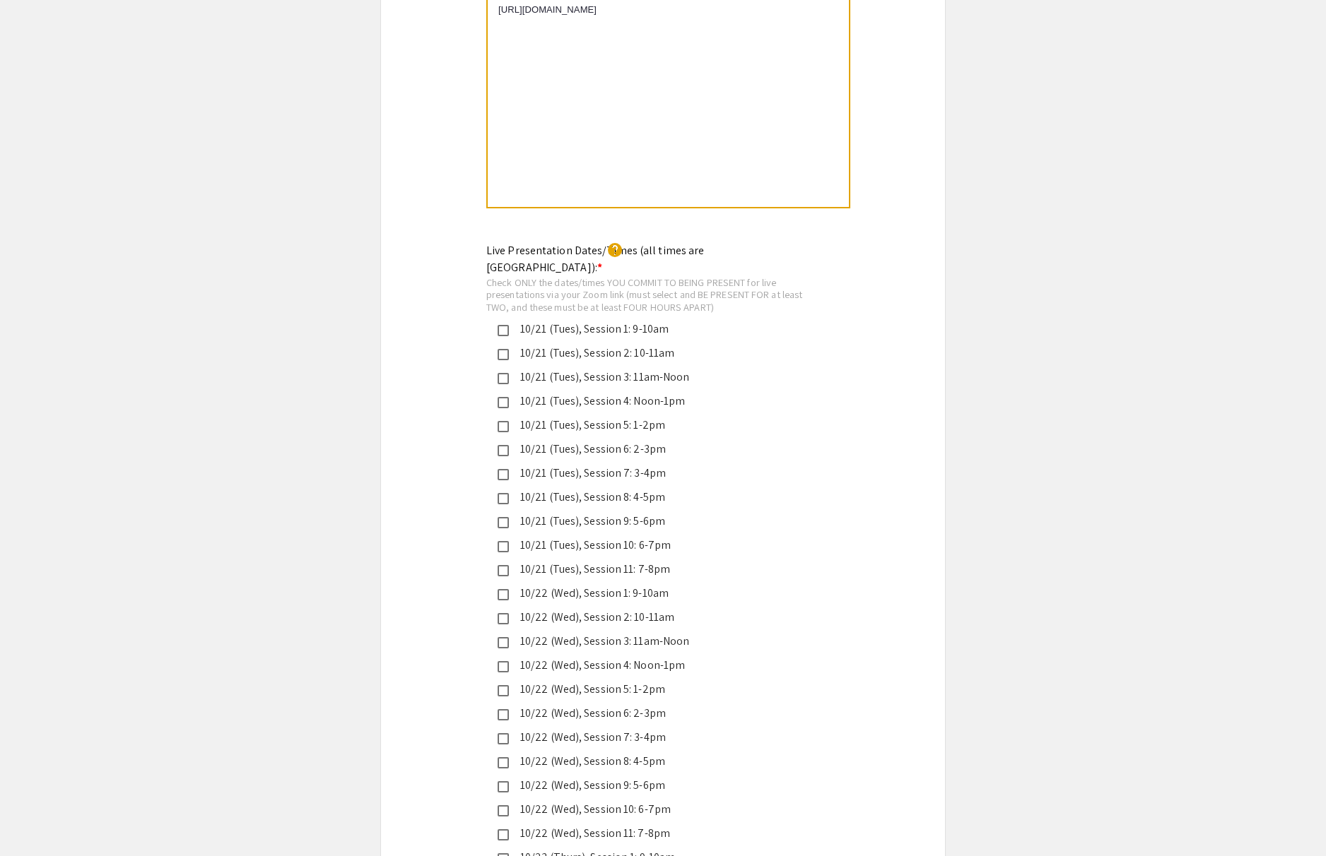
scroll to position [3141, 0]
click at [501, 565] on mat-pseudo-checkbox at bounding box center [502, 570] width 11 height 11
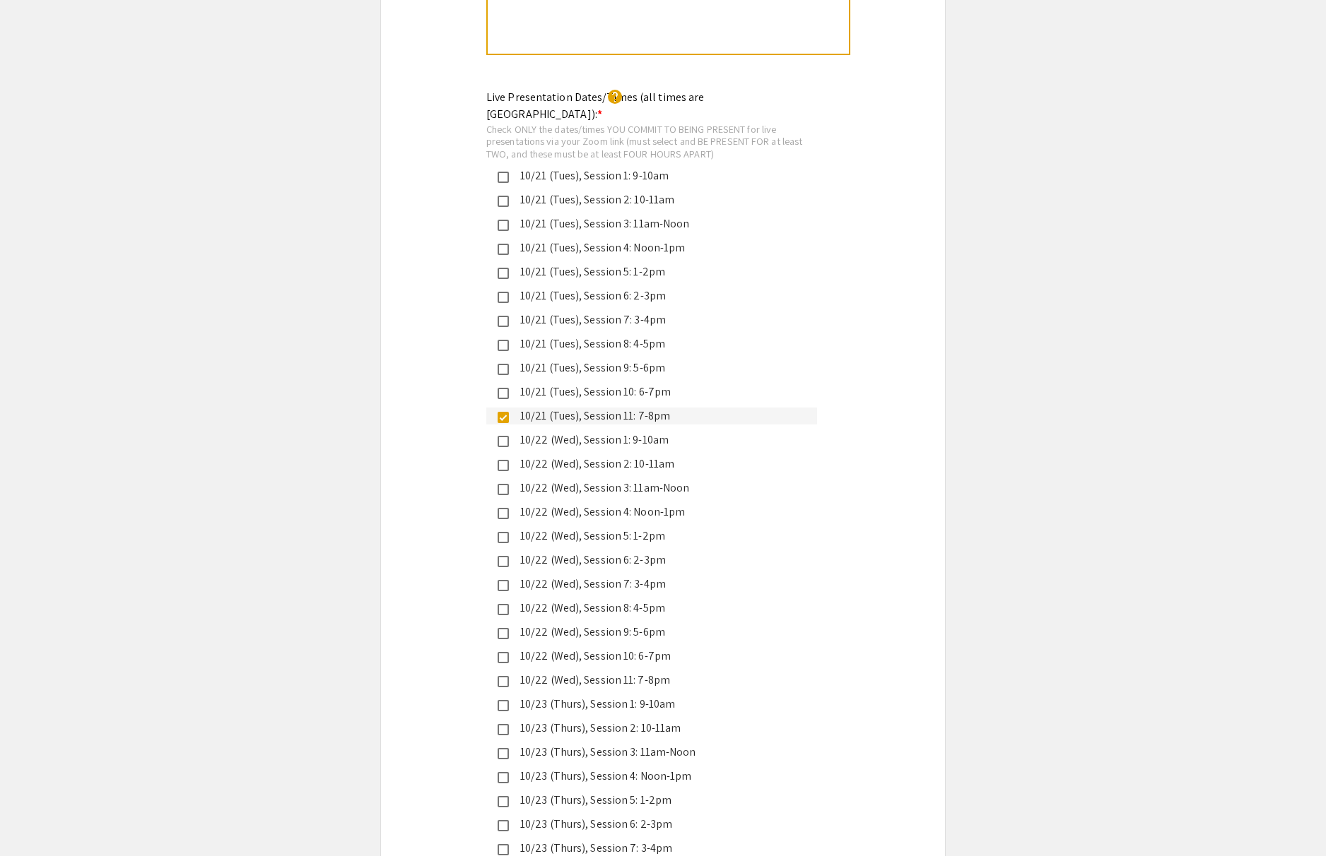
scroll to position [3294, 0]
click at [508, 652] on mat-pseudo-checkbox at bounding box center [502, 657] width 11 height 11
click at [507, 387] on mat-pseudo-checkbox at bounding box center [502, 392] width 11 height 11
click at [501, 411] on mat-pseudo-checkbox at bounding box center [502, 416] width 11 height 11
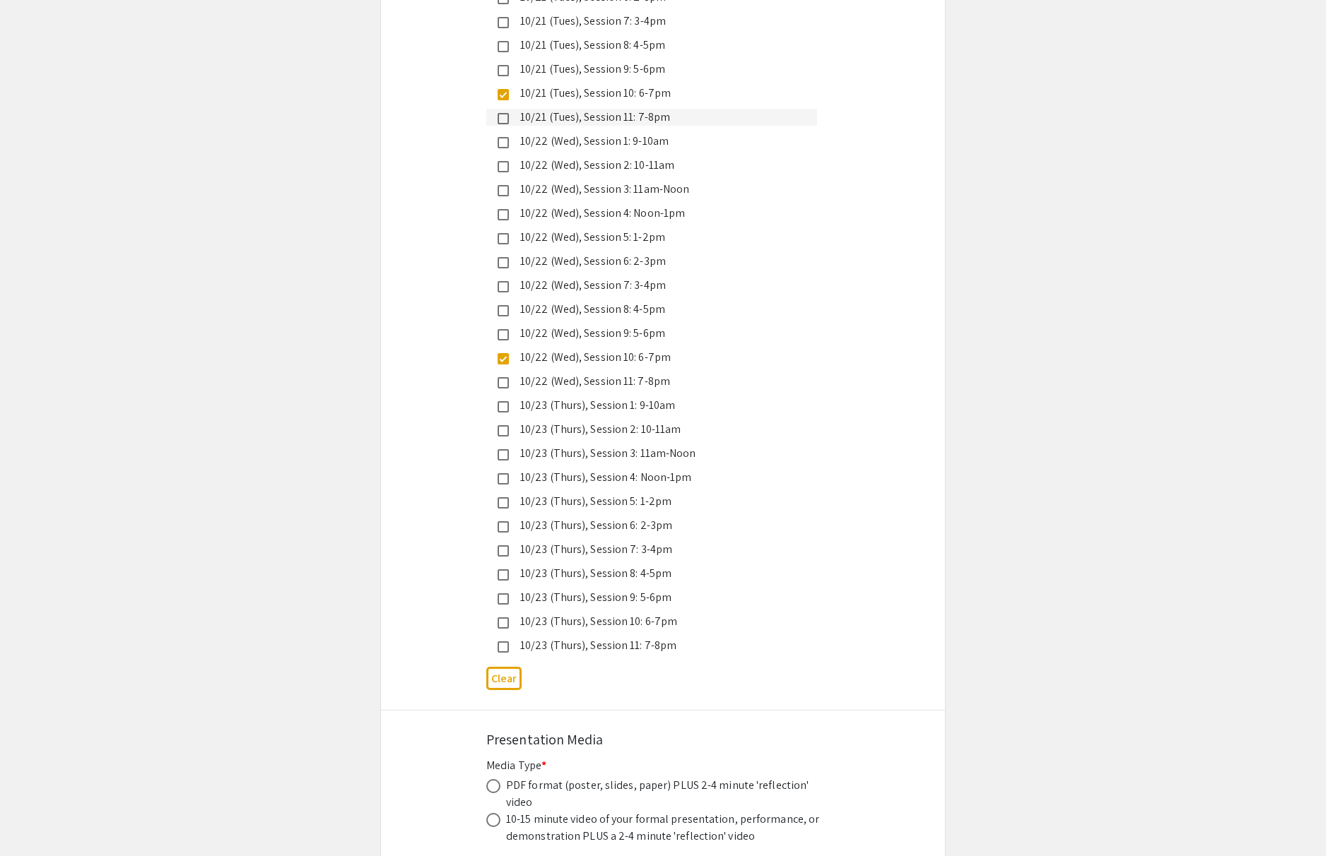
scroll to position [3727, 0]
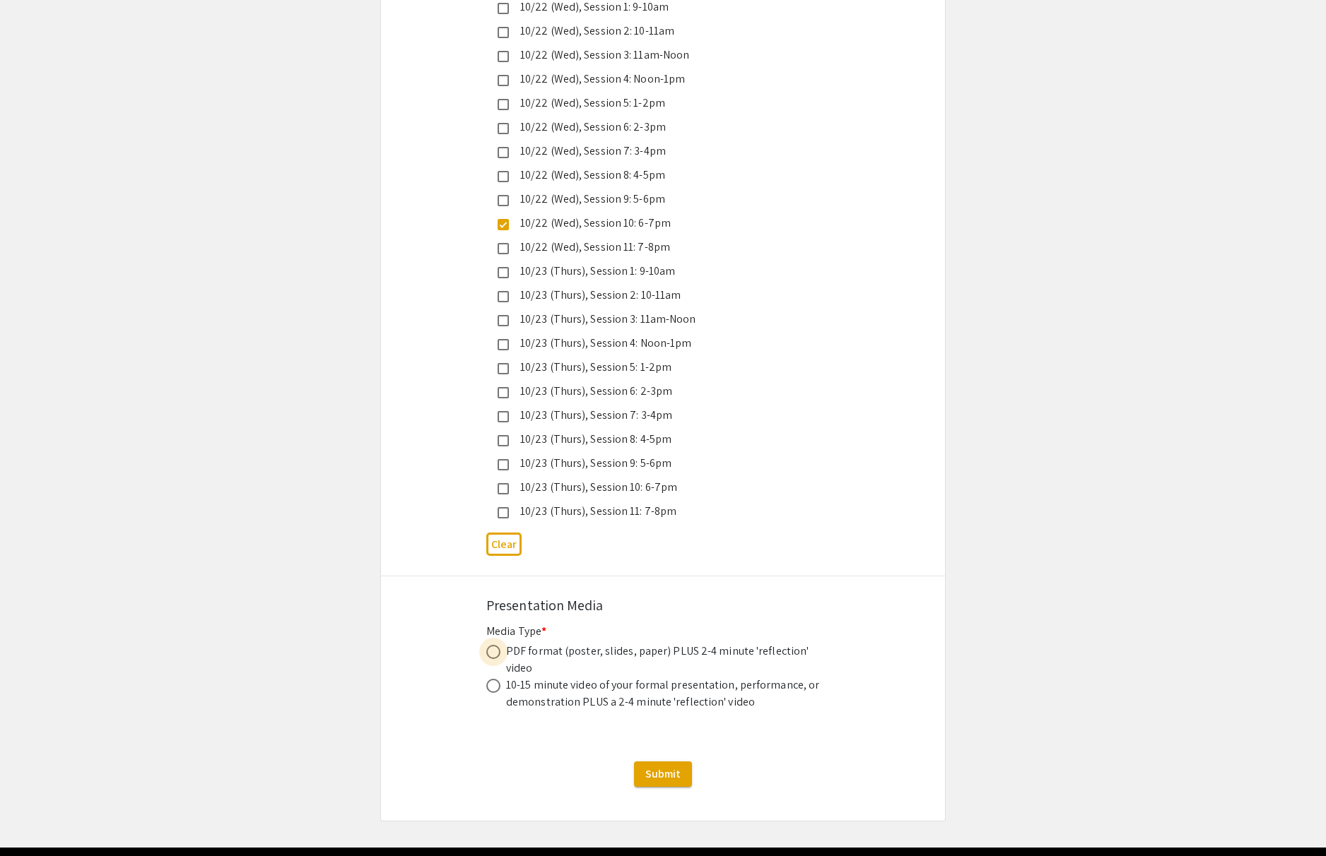
click at [491, 645] on span at bounding box center [493, 652] width 14 height 14
click at [491, 645] on input "radio" at bounding box center [493, 652] width 14 height 14
radio input "true"
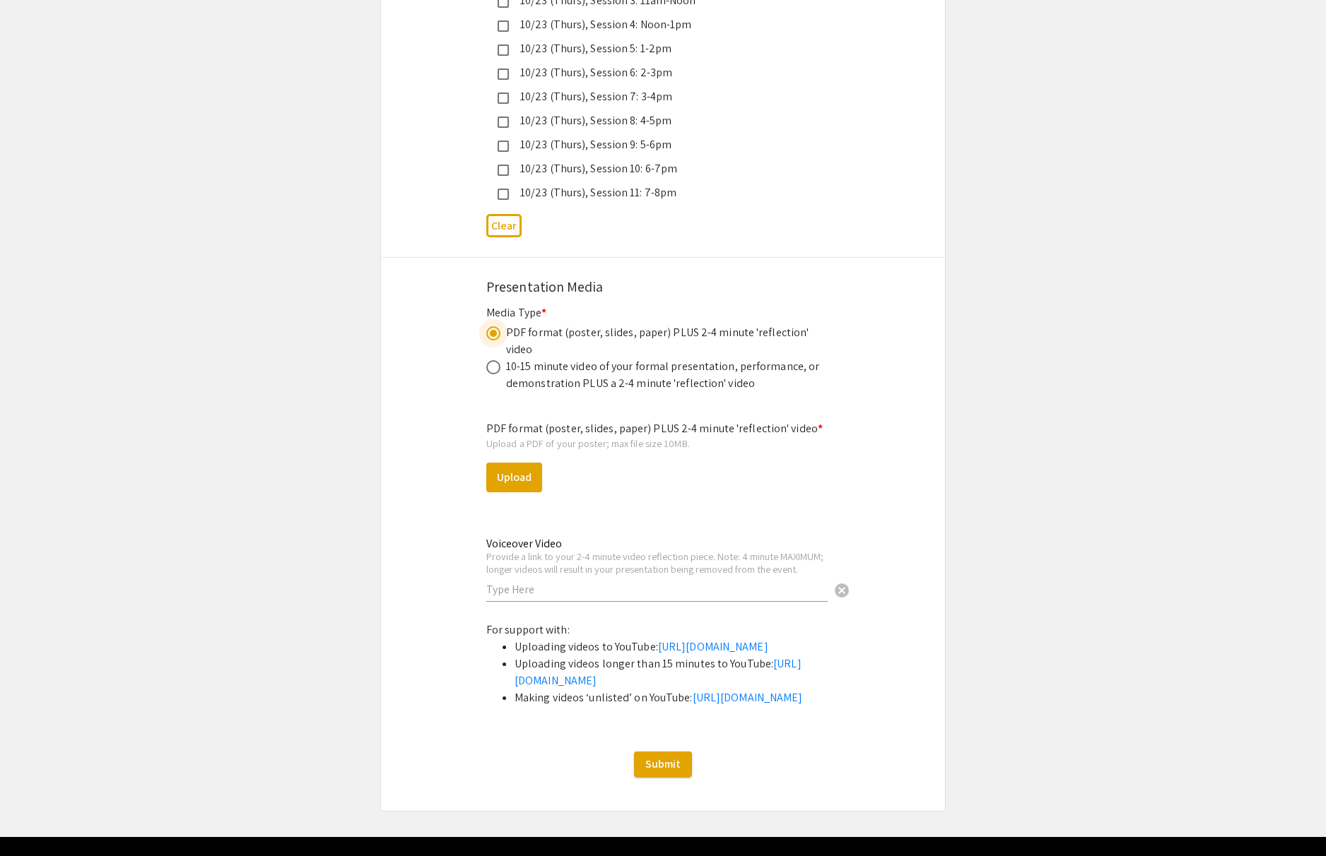
scroll to position [4081, 0]
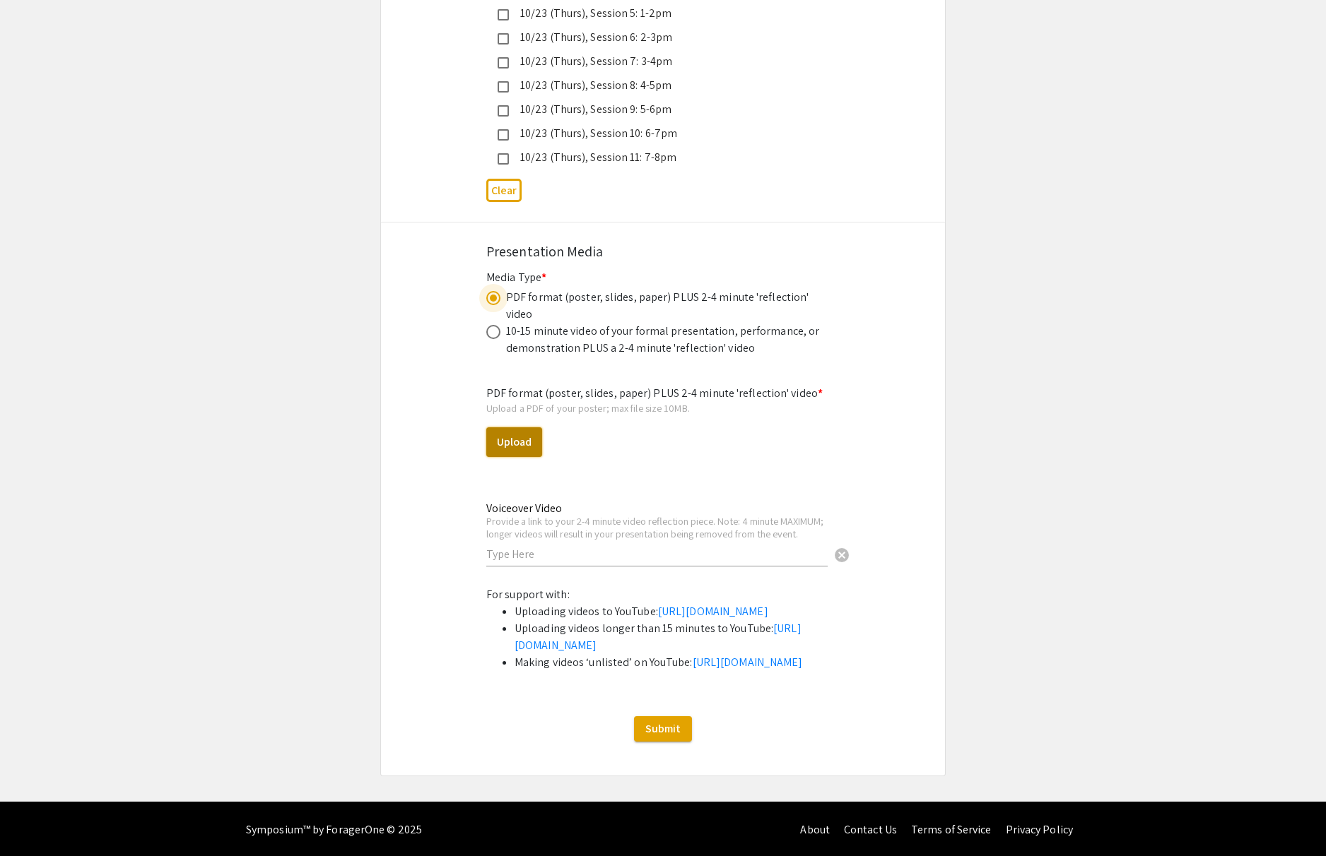
click at [510, 428] on button "Upload" at bounding box center [514, 443] width 56 height 30
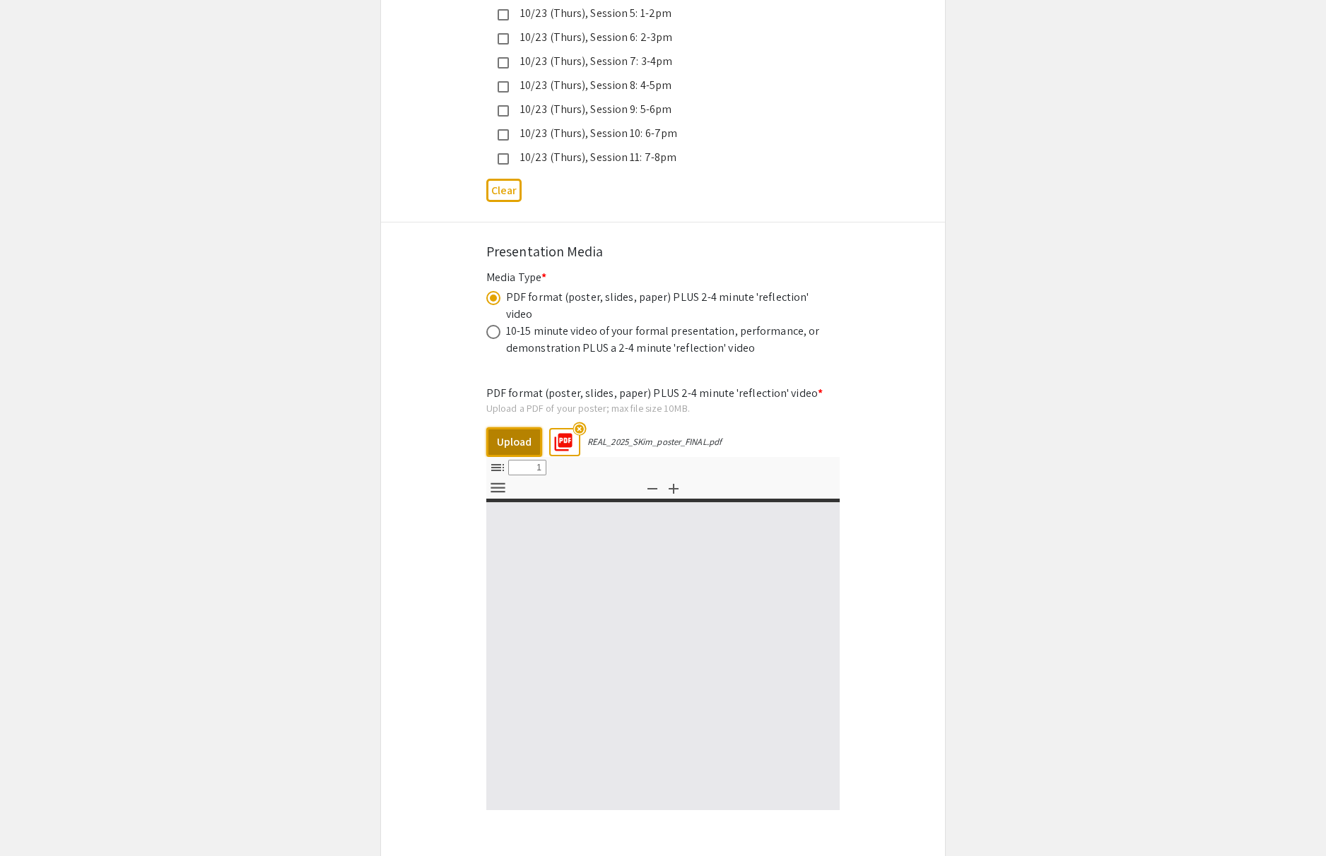
select select "custom"
type input "0"
select select "custom"
type input "1"
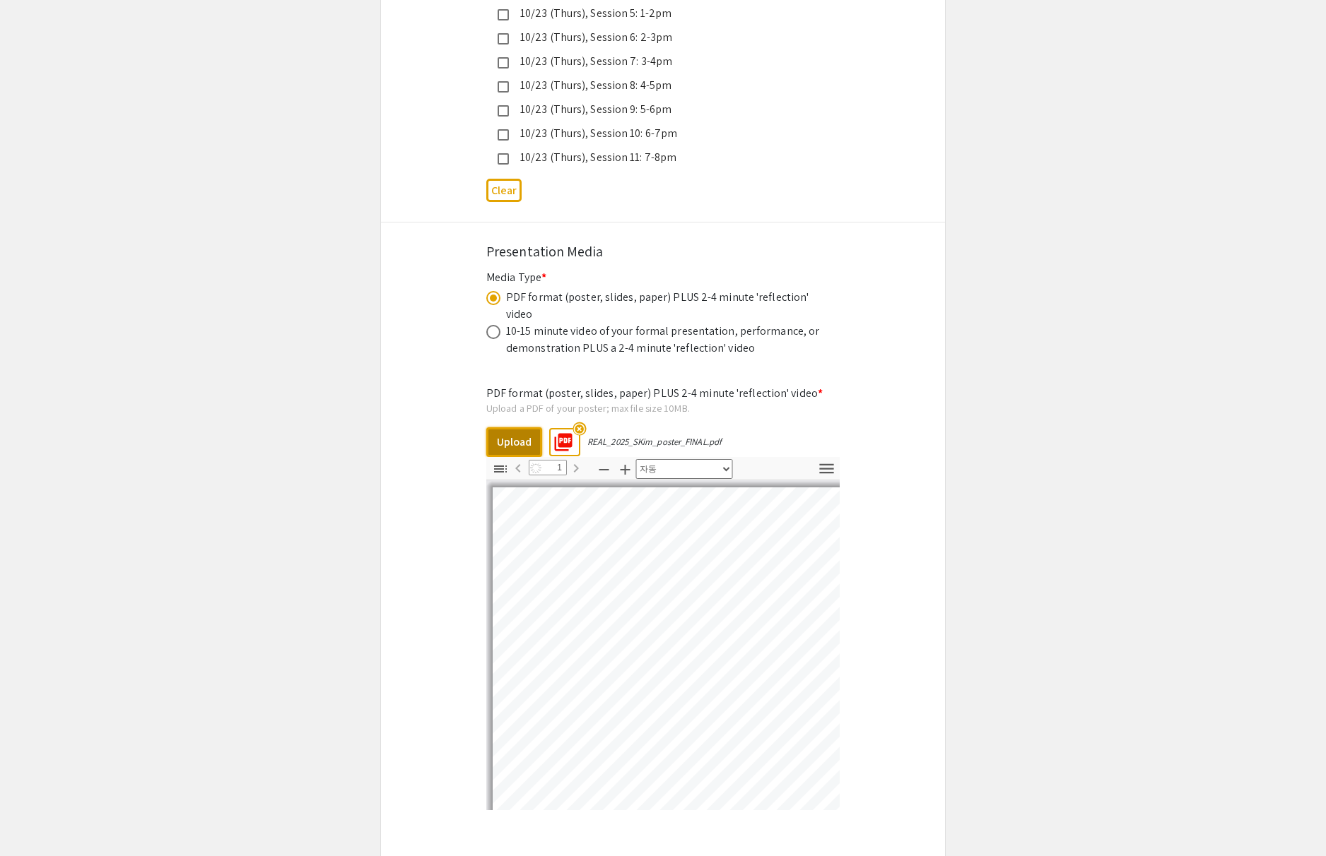
select select "auto"
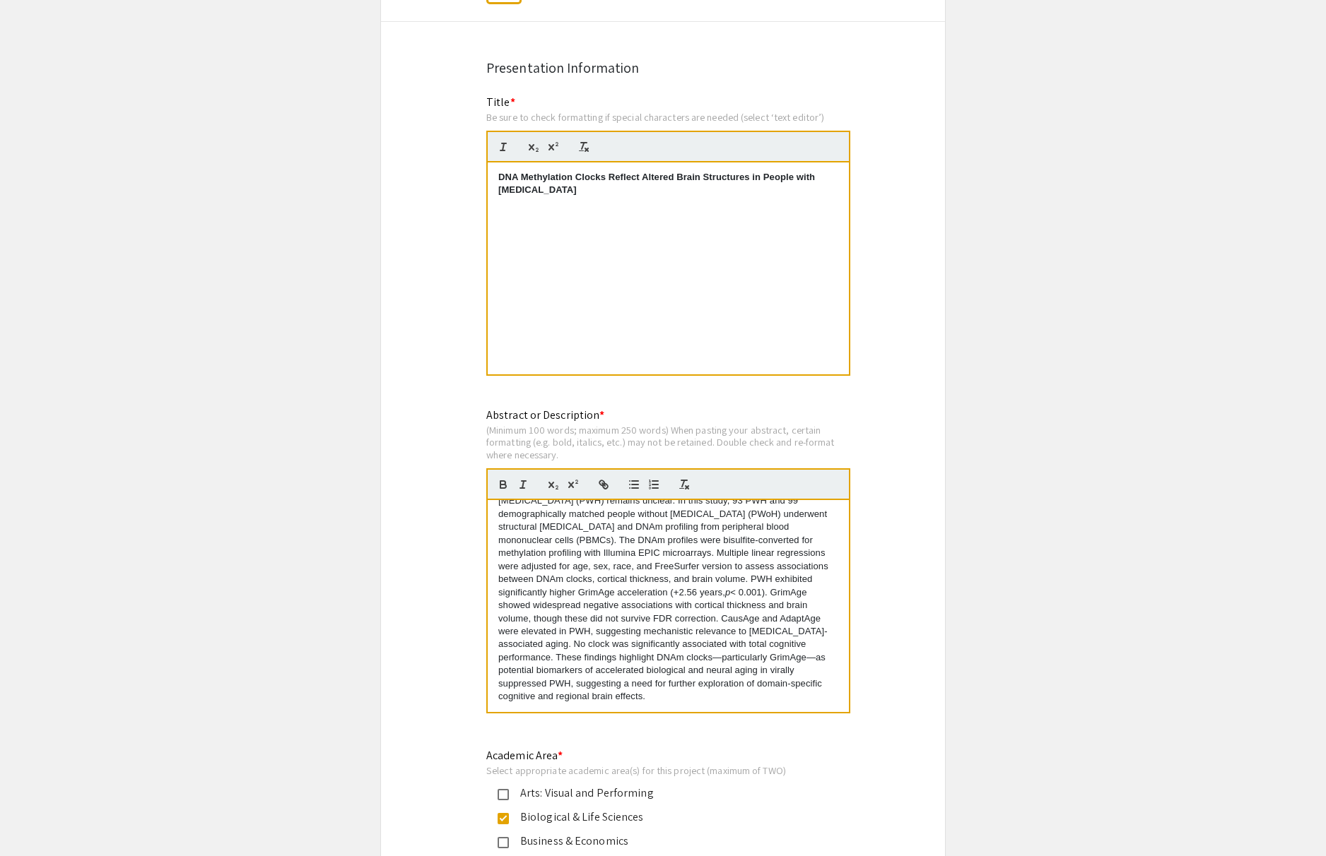
scroll to position [4491, 0]
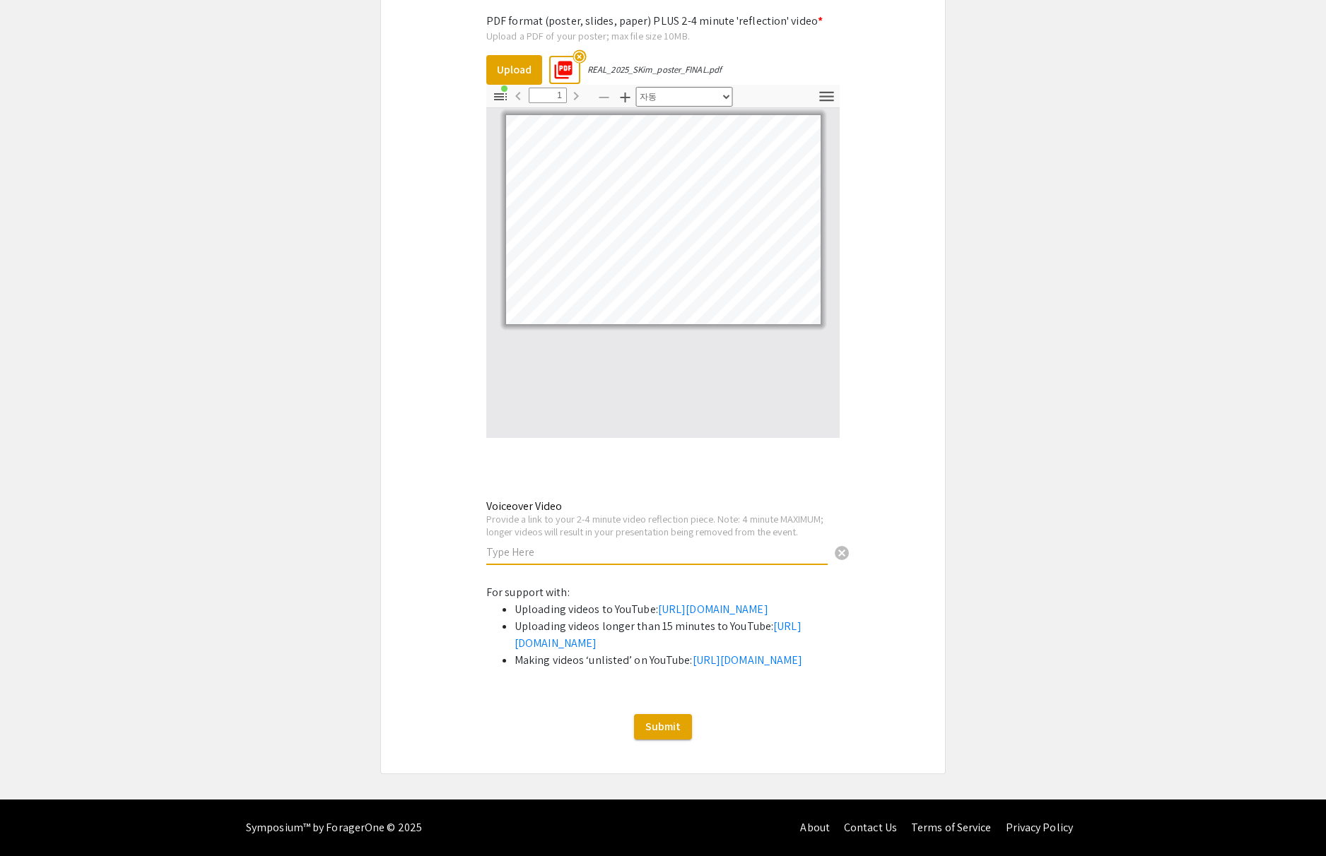
click at [636, 545] on input "text" at bounding box center [656, 552] width 341 height 15
paste input "[URL][DOMAIN_NAME]"
type input "[URL][DOMAIN_NAME]"
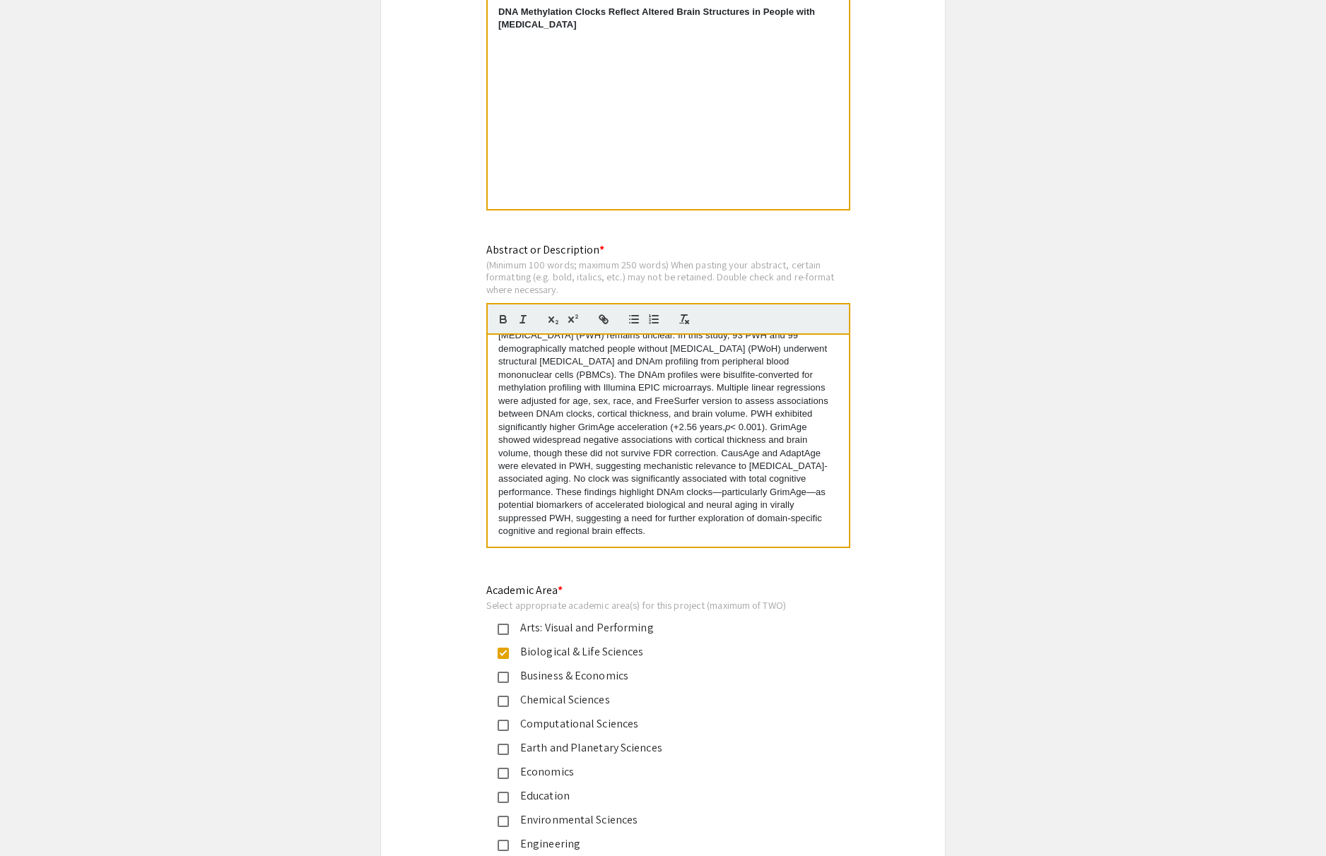
scroll to position [1193, 0]
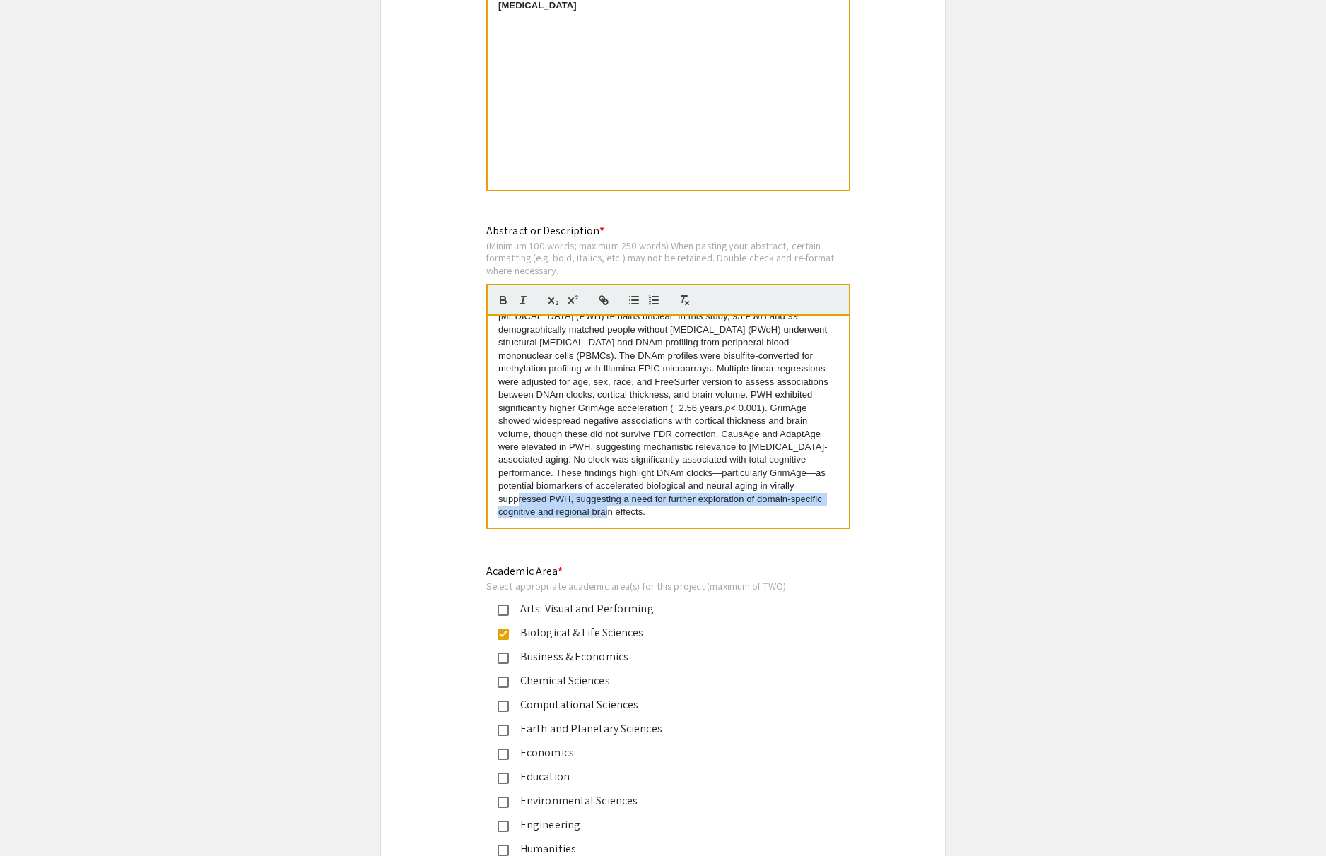
drag, startPoint x: 546, startPoint y: 518, endPoint x: 772, endPoint y: 489, distance: 227.3
click at [772, 489] on p "Epigenetic clocks estimate [MEDICAL_DATA] from DNA methylation (DNAm) patterns.…" at bounding box center [668, 382] width 340 height 274
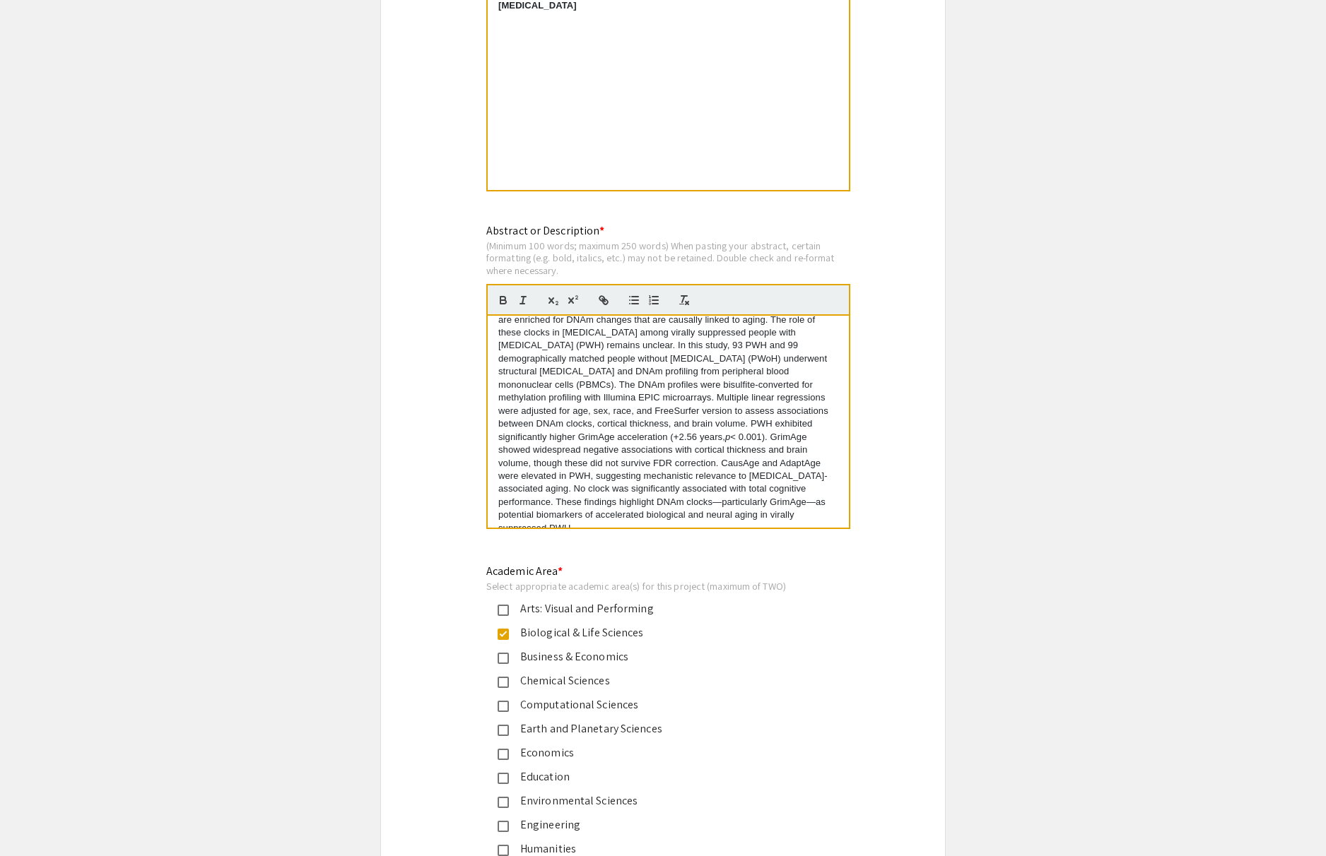
scroll to position [53, 0]
click at [791, 452] on p "Epigenetic clocks estimate [MEDICAL_DATA] from DNA methylation (DNAm) patterns.…" at bounding box center [668, 401] width 340 height 261
click at [767, 446] on p "Epigenetic clocks estimate [MEDICAL_DATA] from DNA methylation (DNAm) patterns.…" at bounding box center [668, 401] width 340 height 261
drag, startPoint x: 696, startPoint y: 437, endPoint x: 595, endPoint y: 457, distance: 103.0
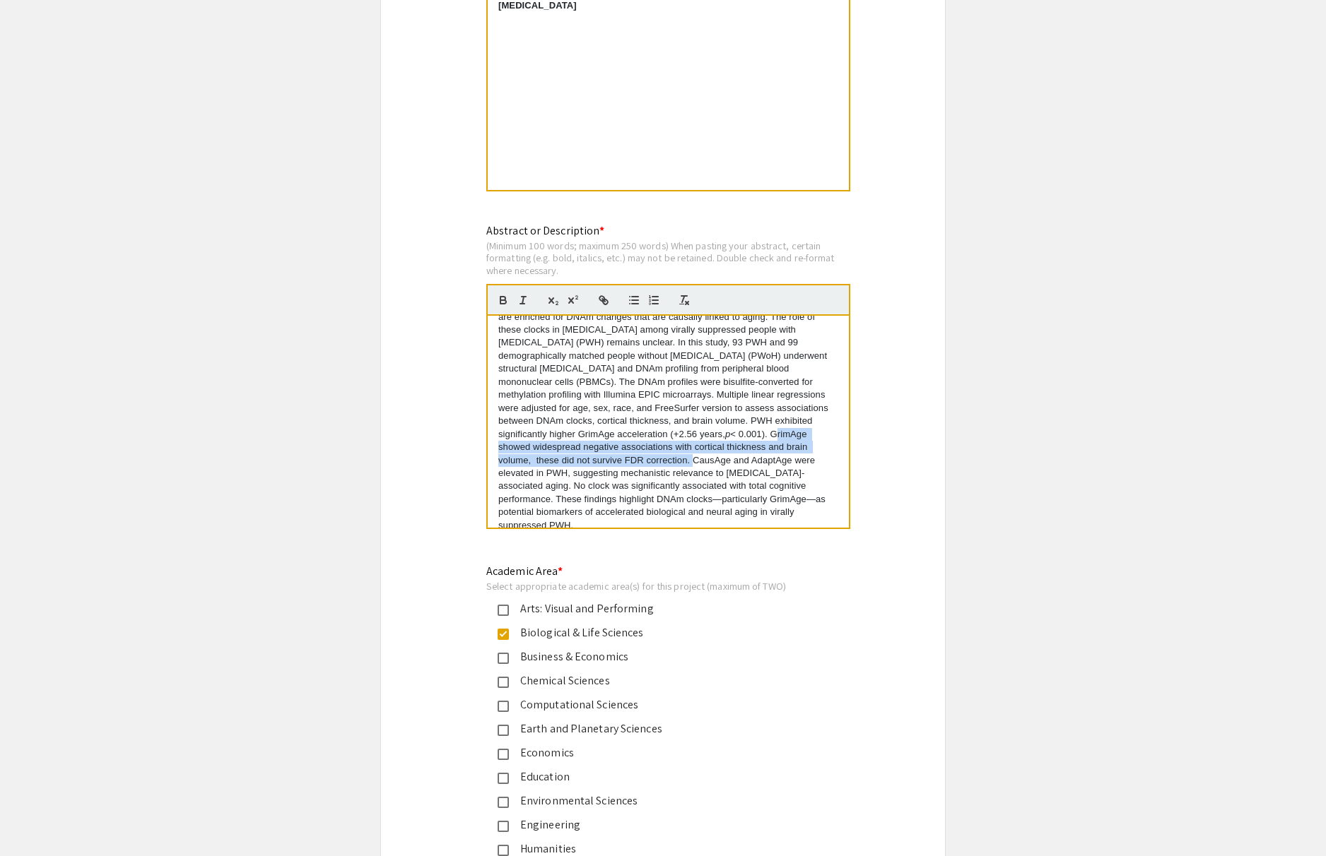
click at [595, 457] on p "Epigenetic clocks estimate [MEDICAL_DATA] from DNA methylation (DNAm) patterns.…" at bounding box center [668, 401] width 340 height 261
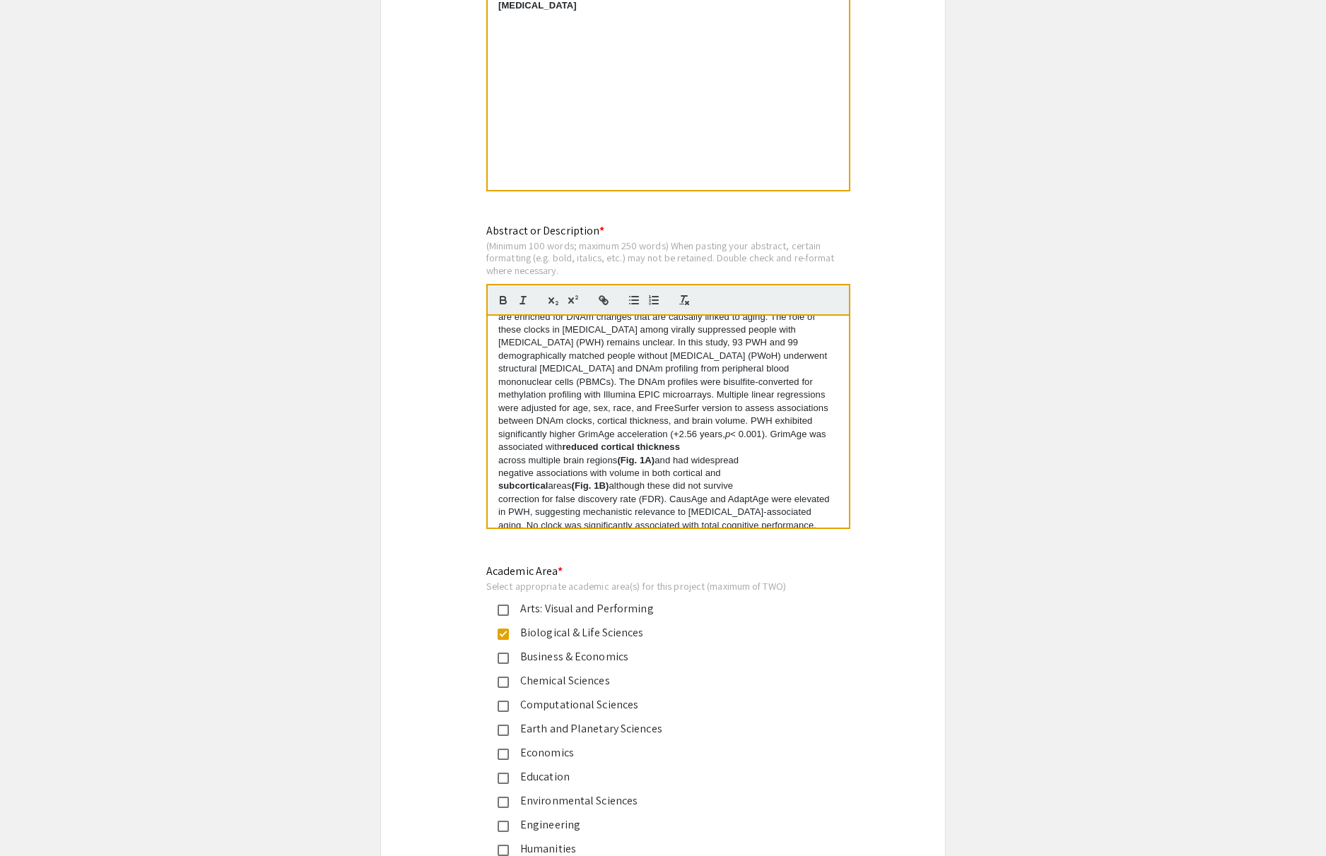
drag, startPoint x: 660, startPoint y: 461, endPoint x: 619, endPoint y: 462, distance: 41.0
click at [619, 462] on p "across multiple brain regions (Fig. 1A) and had widespread" at bounding box center [668, 460] width 340 height 13
drag, startPoint x: 618, startPoint y: 490, endPoint x: 576, endPoint y: 490, distance: 42.4
click at [576, 490] on p "subcortical areas (Fig. 1B) although these did not survive" at bounding box center [668, 486] width 340 height 13
click at [498, 466] on p "across multiple brain regions and had widespread" at bounding box center [668, 460] width 340 height 13
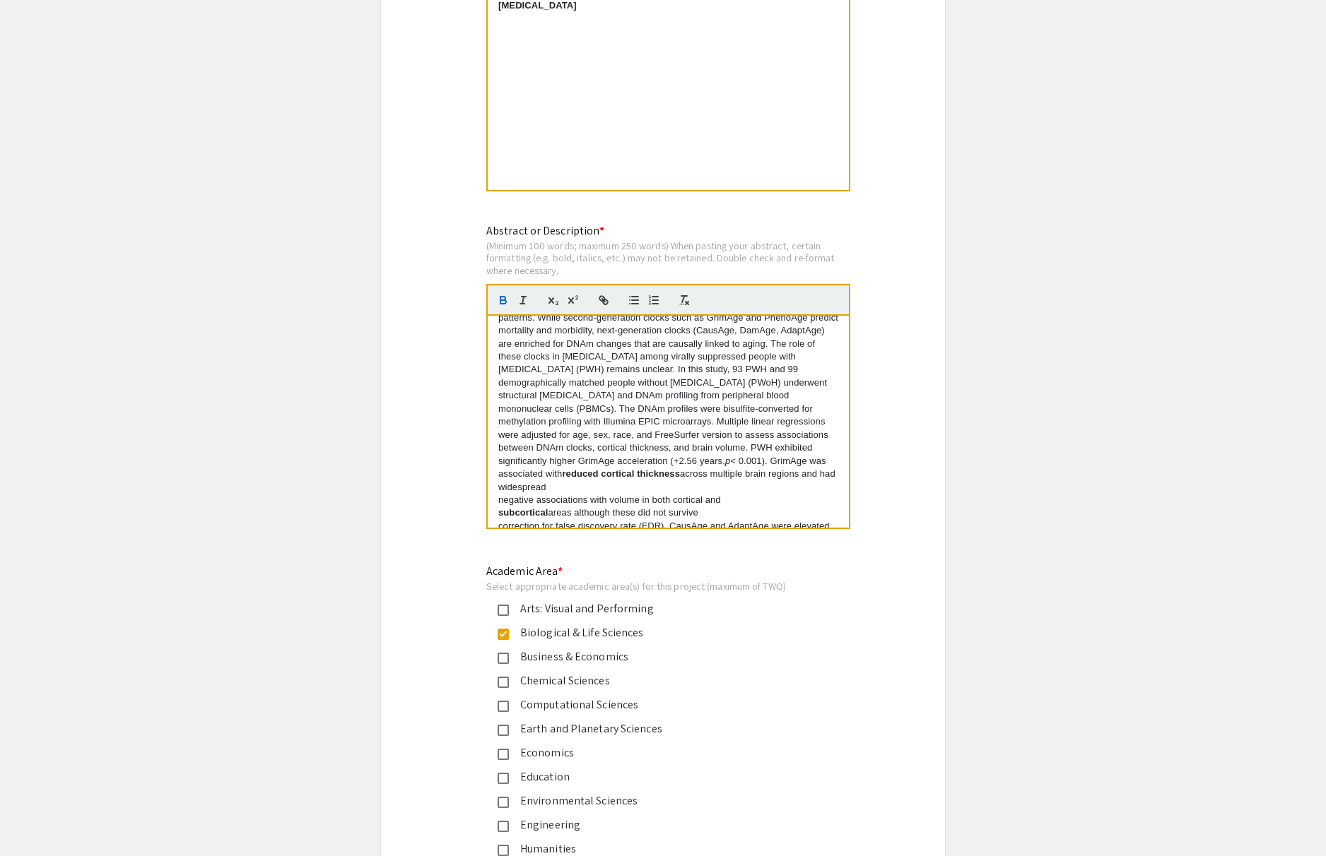
scroll to position [29, 0]
click at [498, 505] on strong "subcortical" at bounding box center [522, 510] width 49 height 11
click at [495, 515] on div "Epigenetic clocks estimate [MEDICAL_DATA] from DNA methylation (DNAm) patterns.…" at bounding box center [668, 422] width 361 height 212
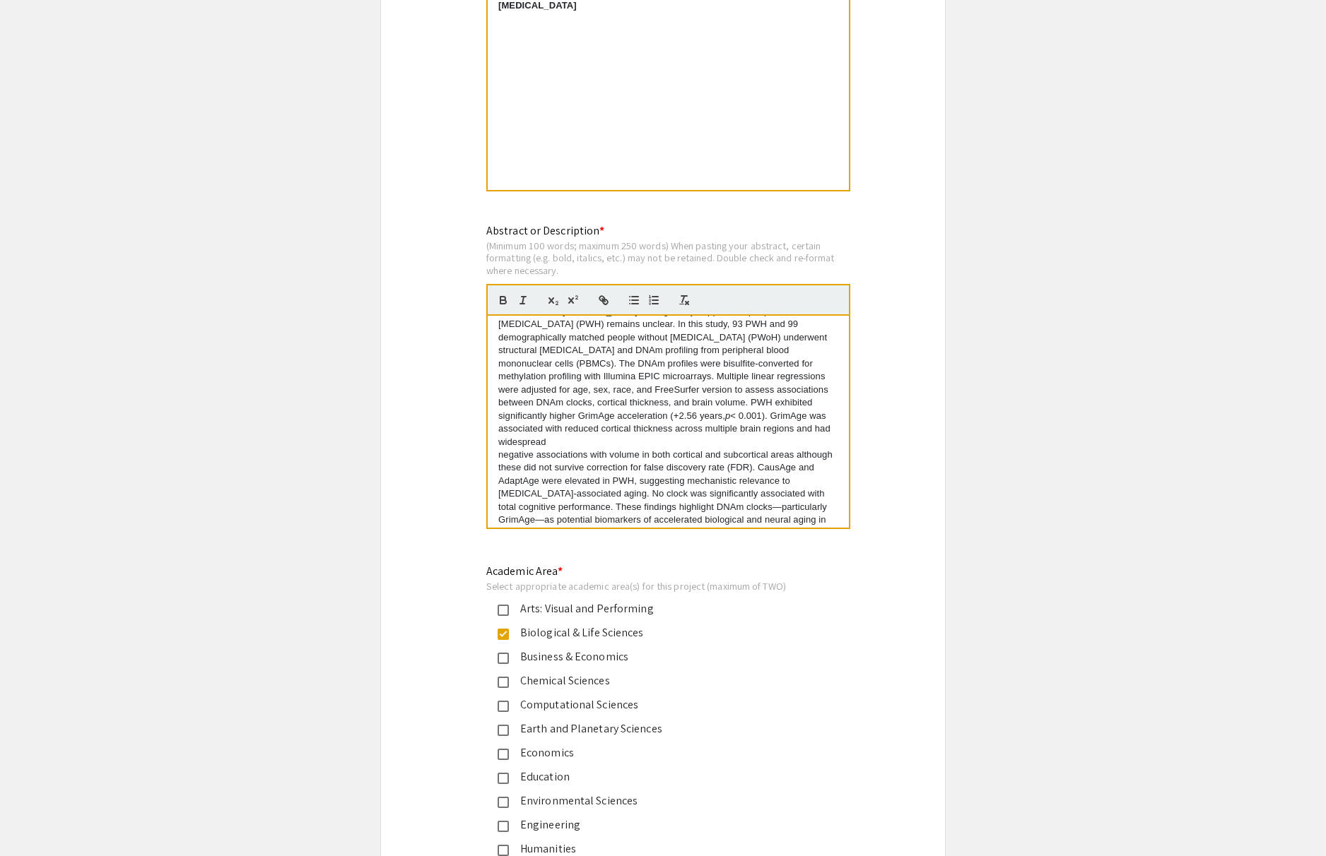
scroll to position [79, 0]
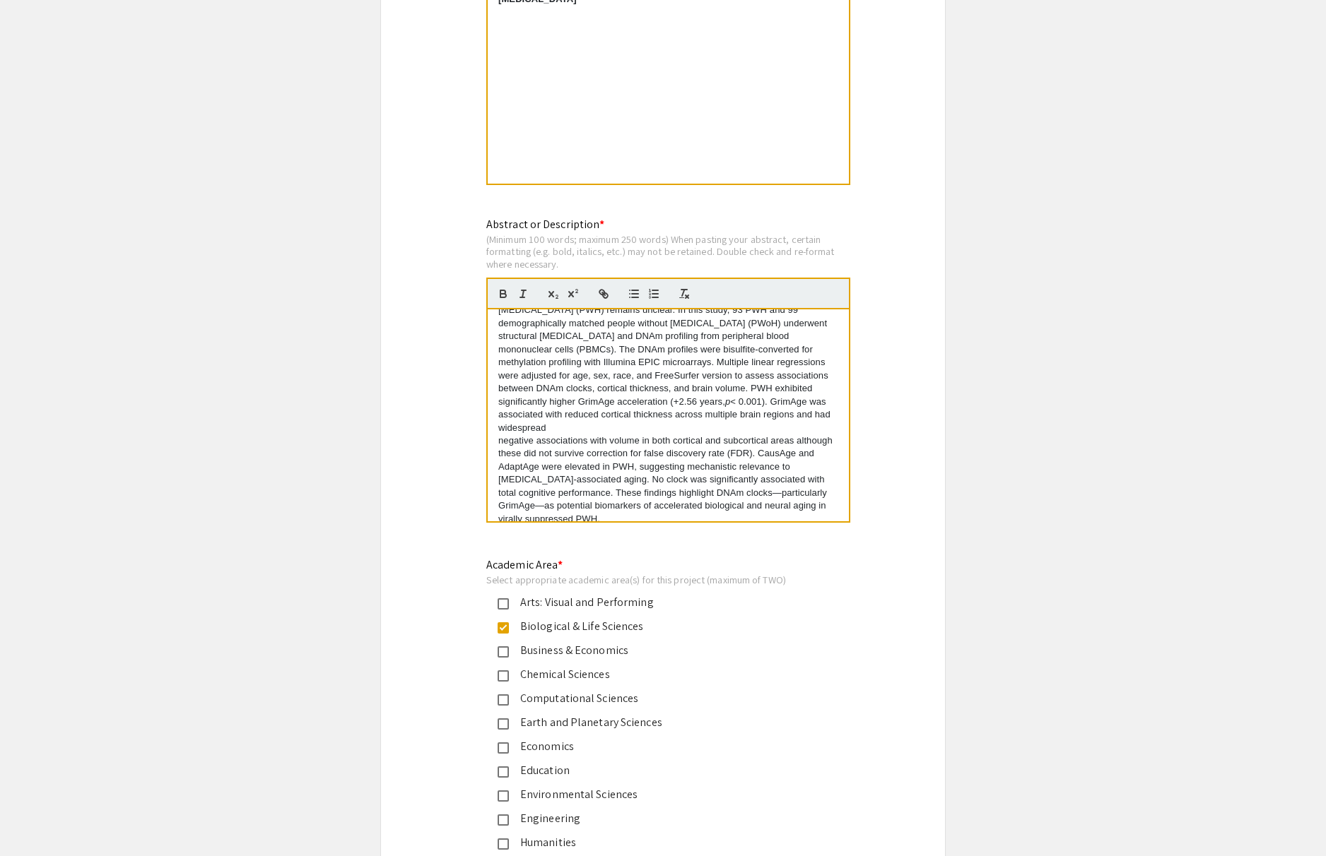
scroll to position [1202, 0]
click at [680, 468] on p "negative associations with volume in both cortical and subcortical areas althou…" at bounding box center [668, 477] width 340 height 91
click at [696, 467] on p "negative associations with volume in both cortical and subcortical areas althou…" at bounding box center [668, 477] width 340 height 91
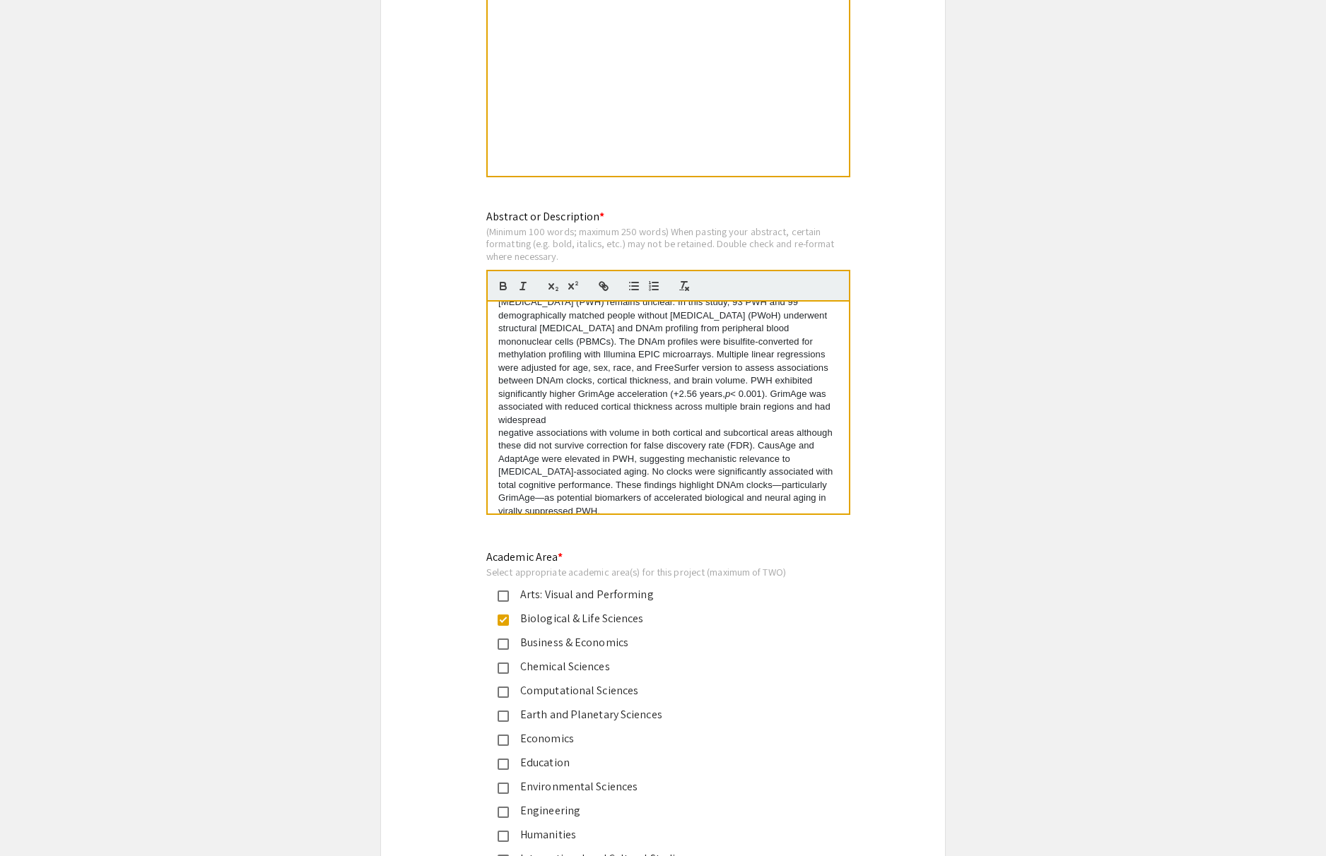
scroll to position [1210, 0]
click at [816, 473] on p "negative associations with volume in both cortical and subcortical areas althou…" at bounding box center [668, 469] width 340 height 91
drag, startPoint x: 748, startPoint y: 486, endPoint x: 791, endPoint y: 485, distance: 43.1
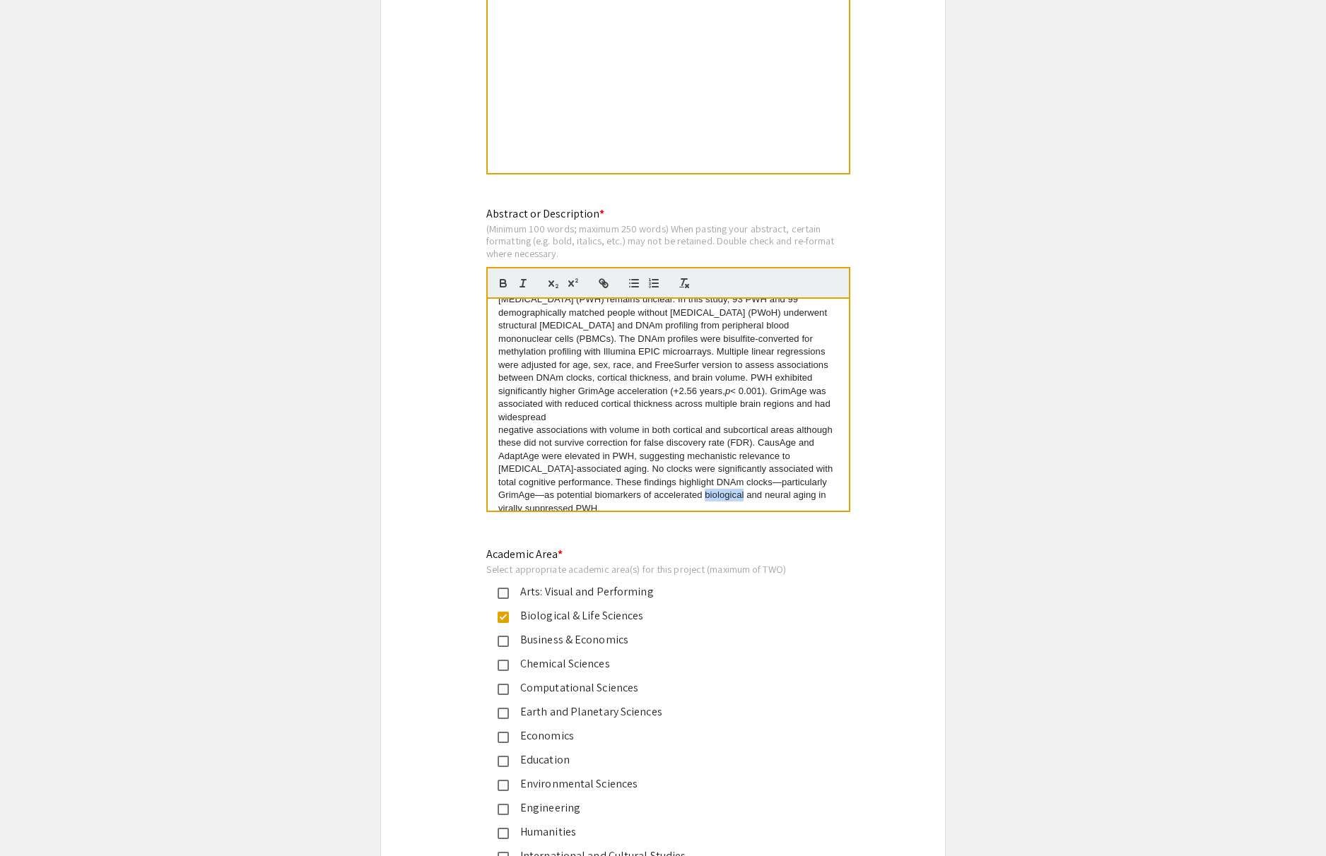
click at [791, 485] on p "negative associations with volume in both cortical and subcortical areas althou…" at bounding box center [668, 469] width 340 height 91
click at [772, 485] on p "negative associations with volume in both cortical and subcortical areas althou…" at bounding box center [668, 469] width 340 height 91
click at [546, 494] on p "negative associations with volume in both cortical and subcortical areas althou…" at bounding box center [668, 469] width 340 height 91
click at [696, 503] on div "Epigenetic clocks estimate [MEDICAL_DATA] from DNA methylation (DNAm) patterns.…" at bounding box center [668, 405] width 361 height 212
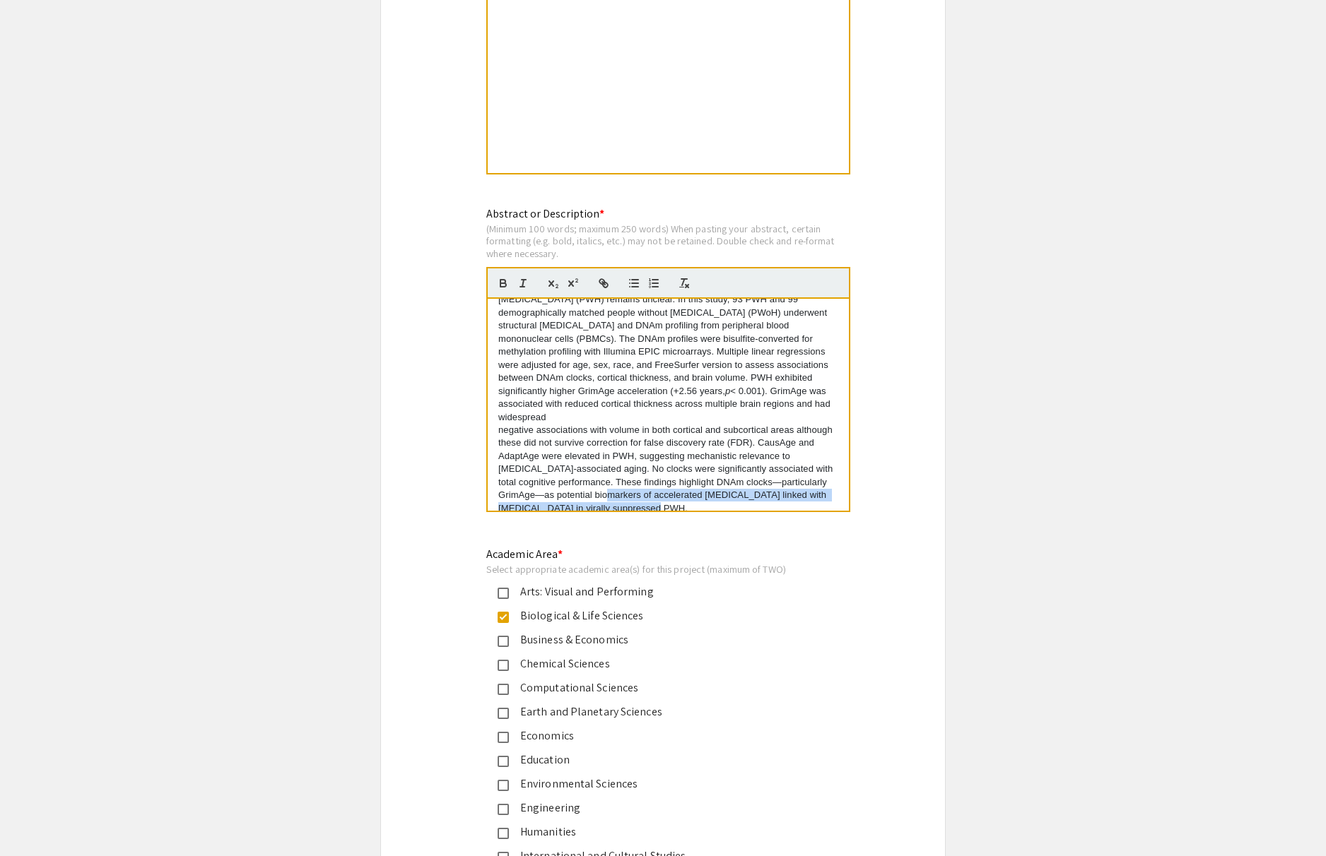
drag, startPoint x: 697, startPoint y: 502, endPoint x: 656, endPoint y: 488, distance: 43.1
click at [656, 488] on p "negative associations with volume in both cortical and subcortical areas althou…" at bounding box center [668, 469] width 340 height 91
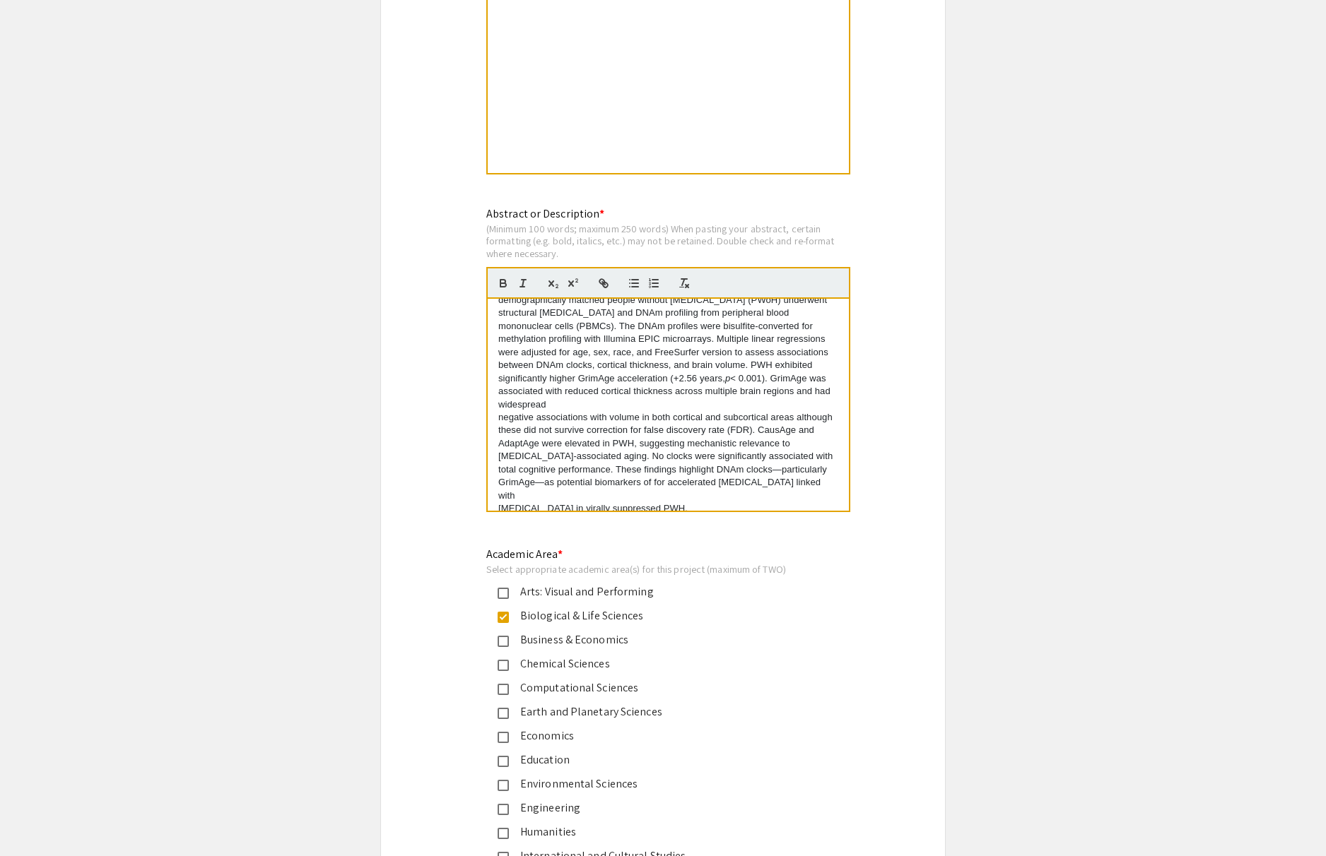
click at [492, 497] on div "Epigenetic clocks estimate [MEDICAL_DATA] from DNA methylation (DNAm) patterns.…" at bounding box center [668, 405] width 361 height 212
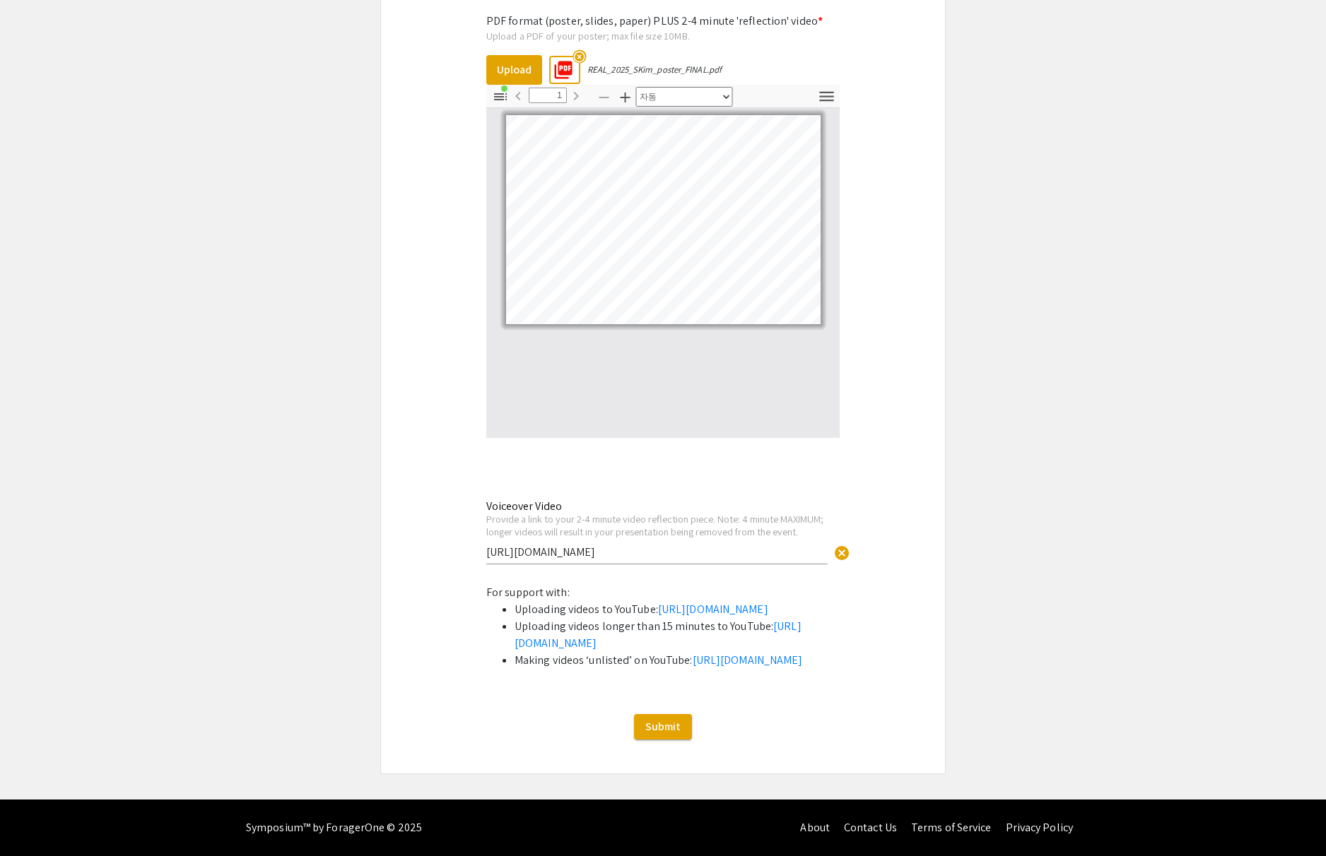
scroll to position [4491, 0]
click at [664, 723] on span "Submit" at bounding box center [662, 726] width 35 height 15
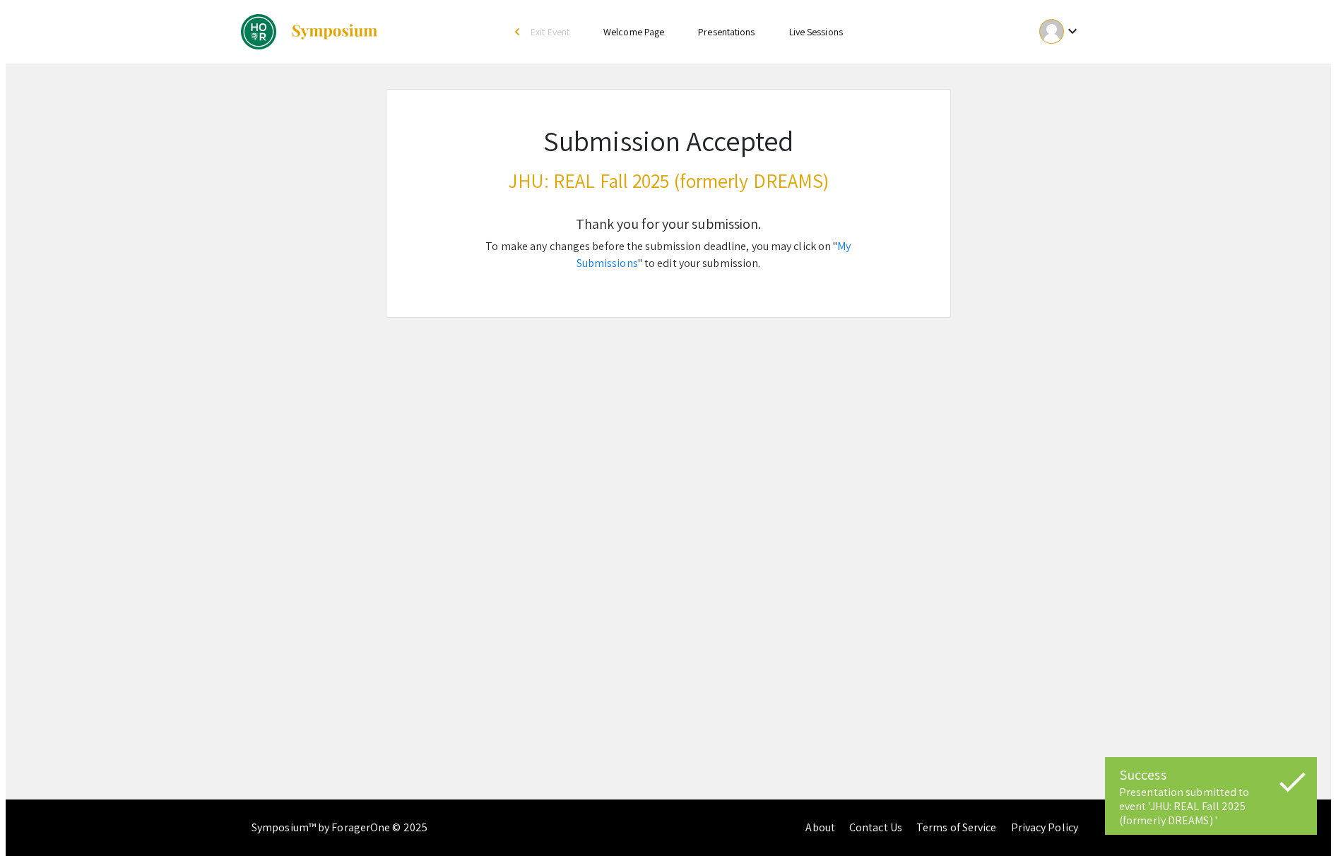
scroll to position [0, 0]
